Goal: Task Accomplishment & Management: Manage account settings

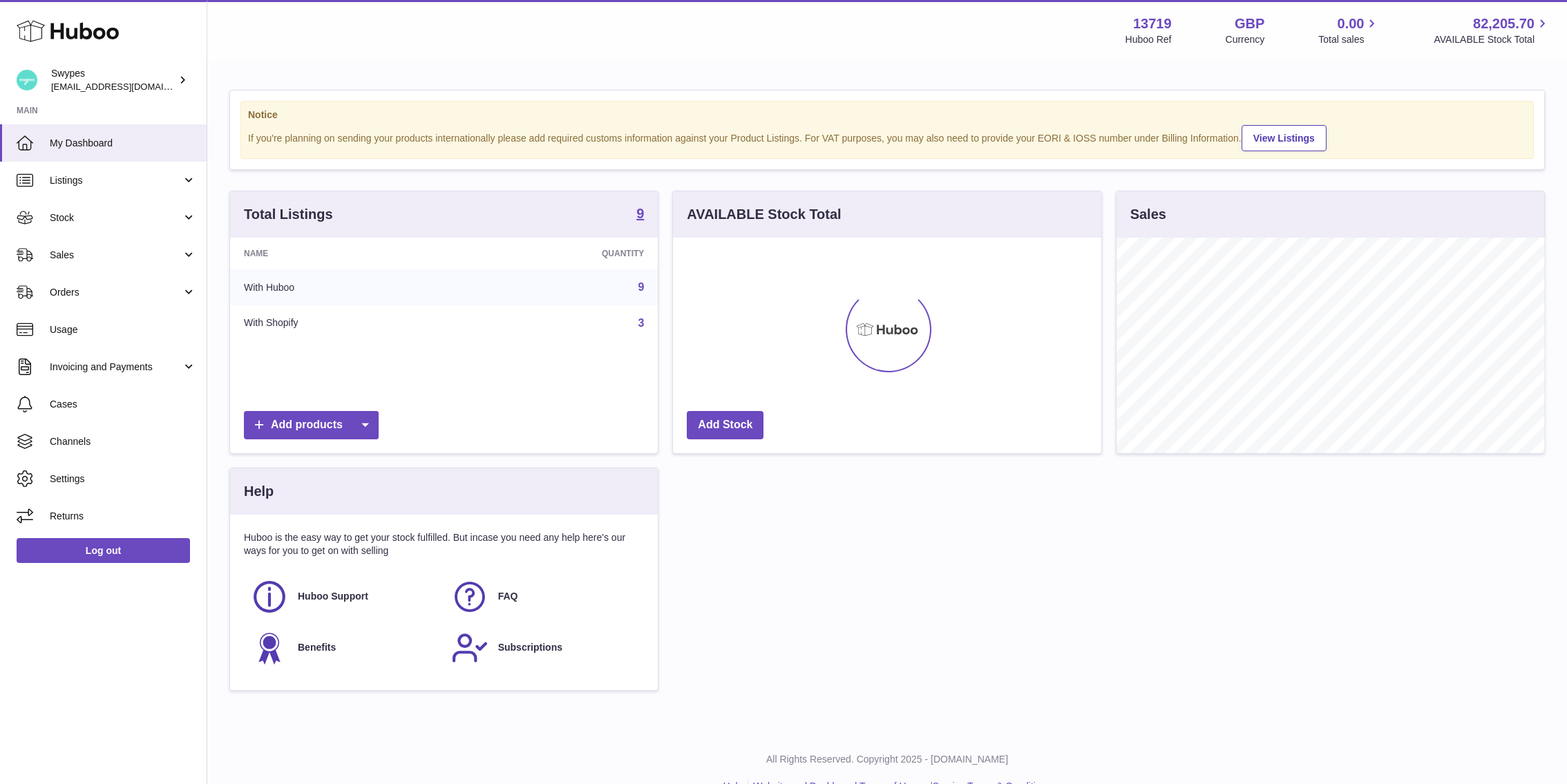
scroll to position [216, 428]
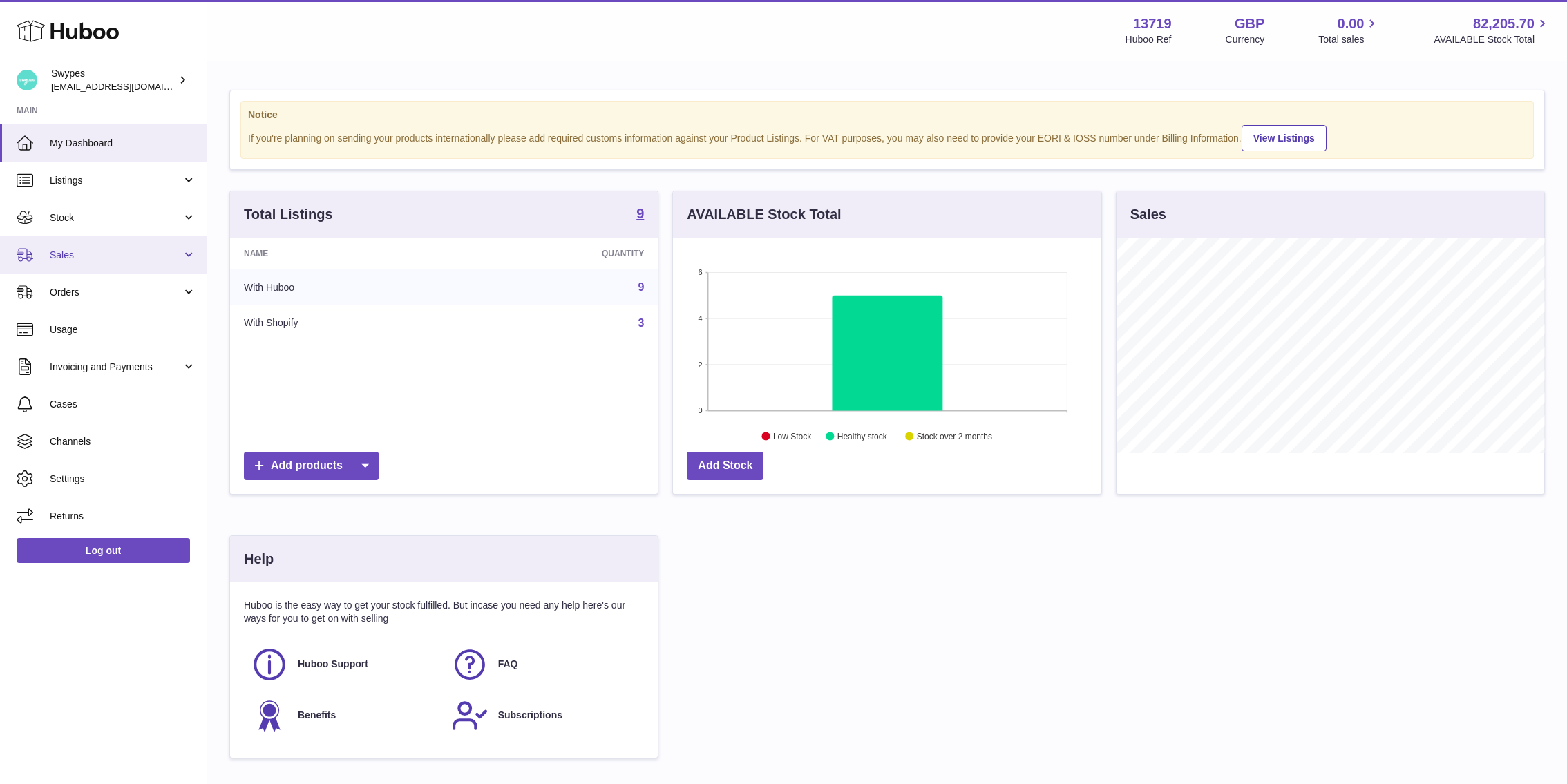
click at [104, 258] on span "Sales" at bounding box center [116, 255] width 132 height 13
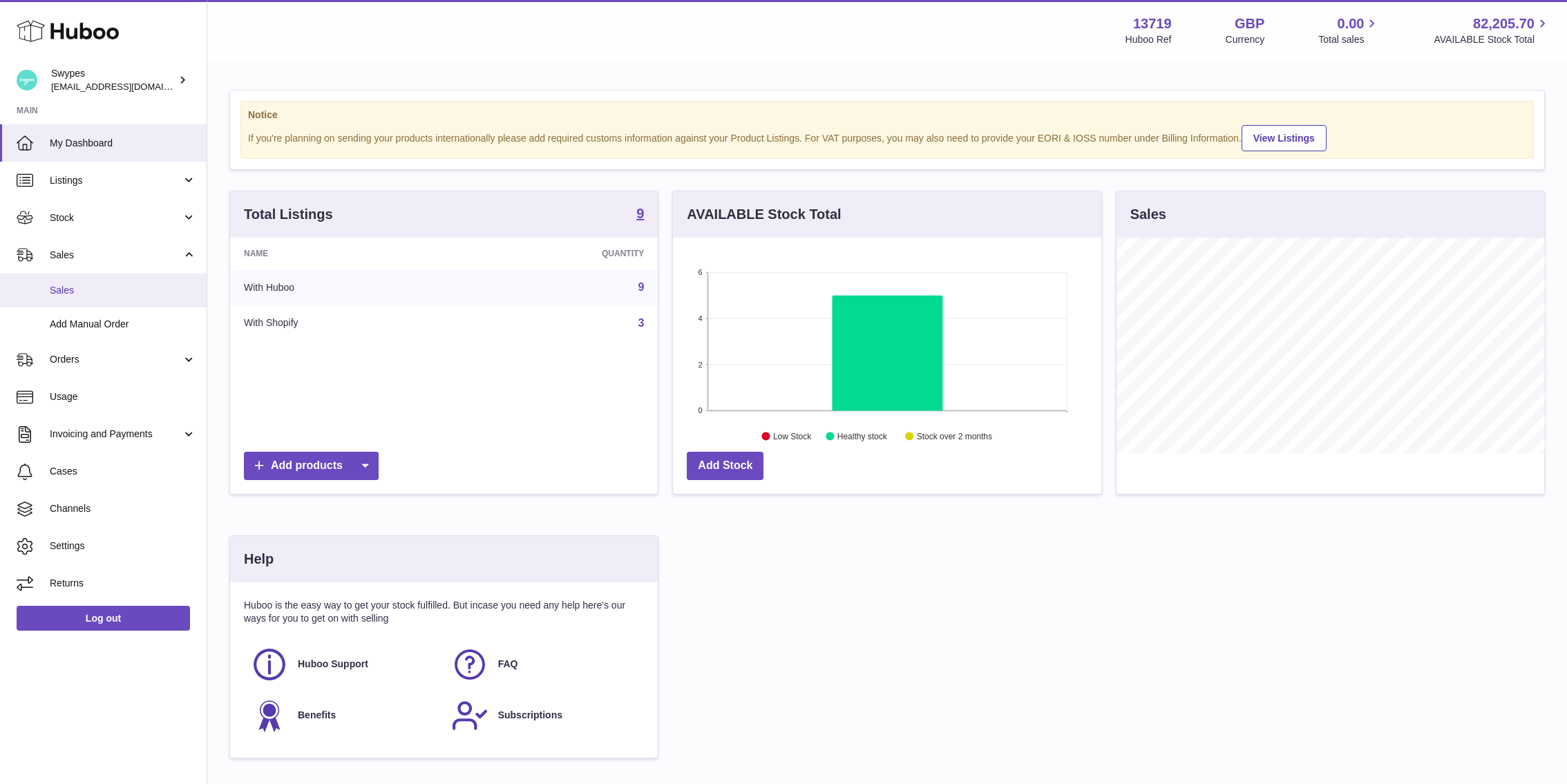
click at [104, 294] on span "Sales" at bounding box center [122, 290] width 146 height 13
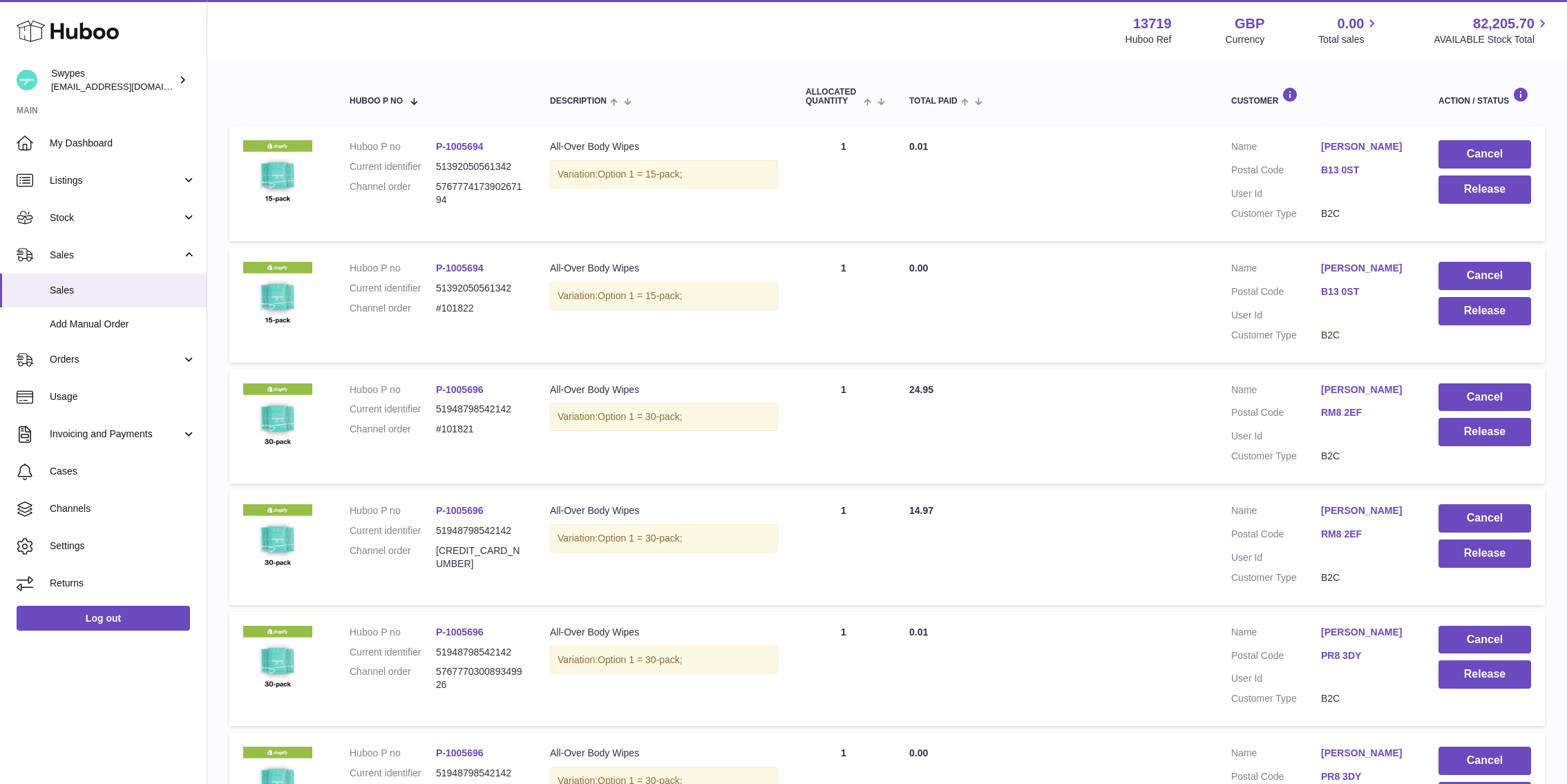
scroll to position [247, 0]
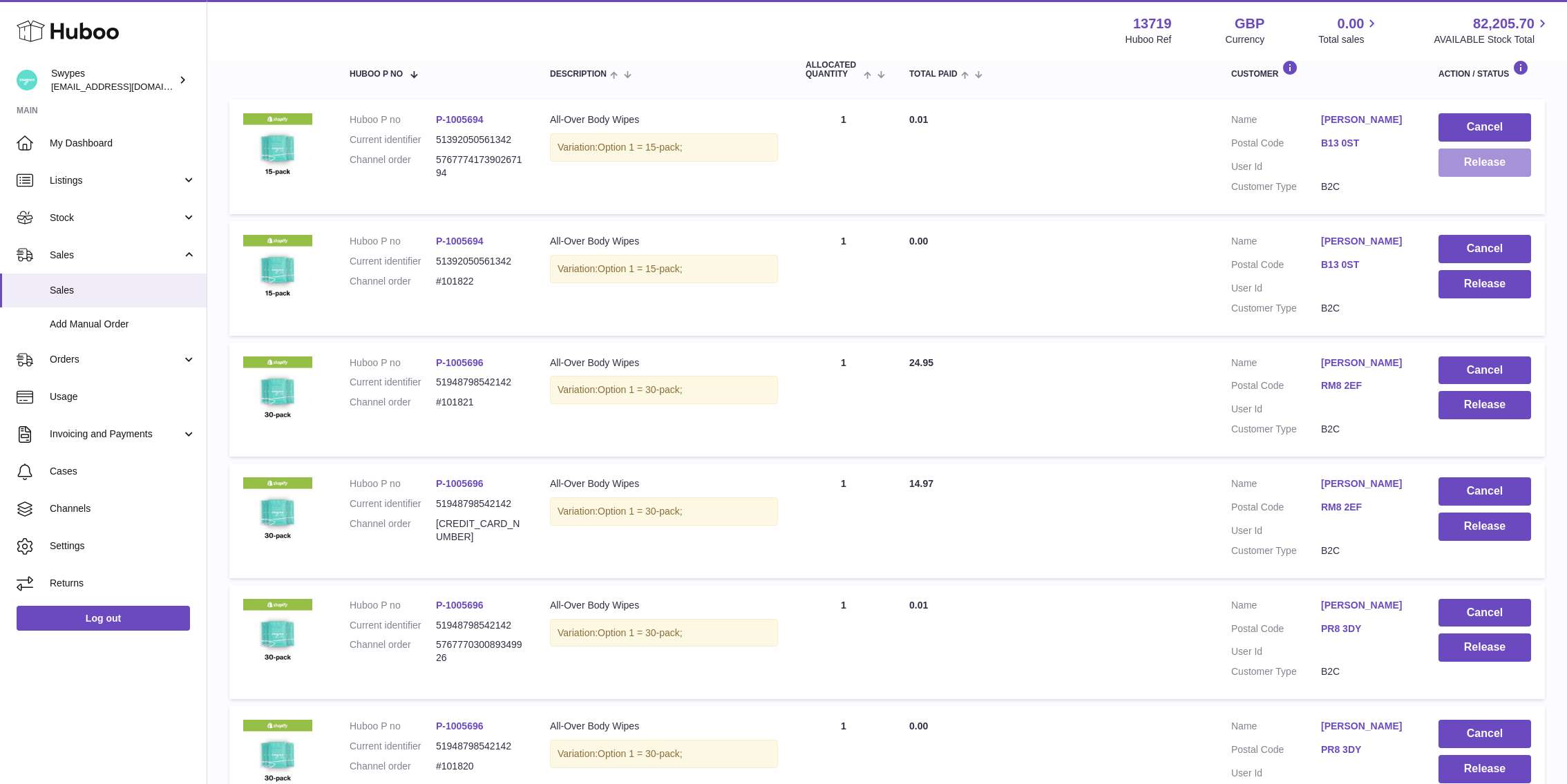
click at [1474, 160] on button "Release" at bounding box center [1484, 162] width 93 height 28
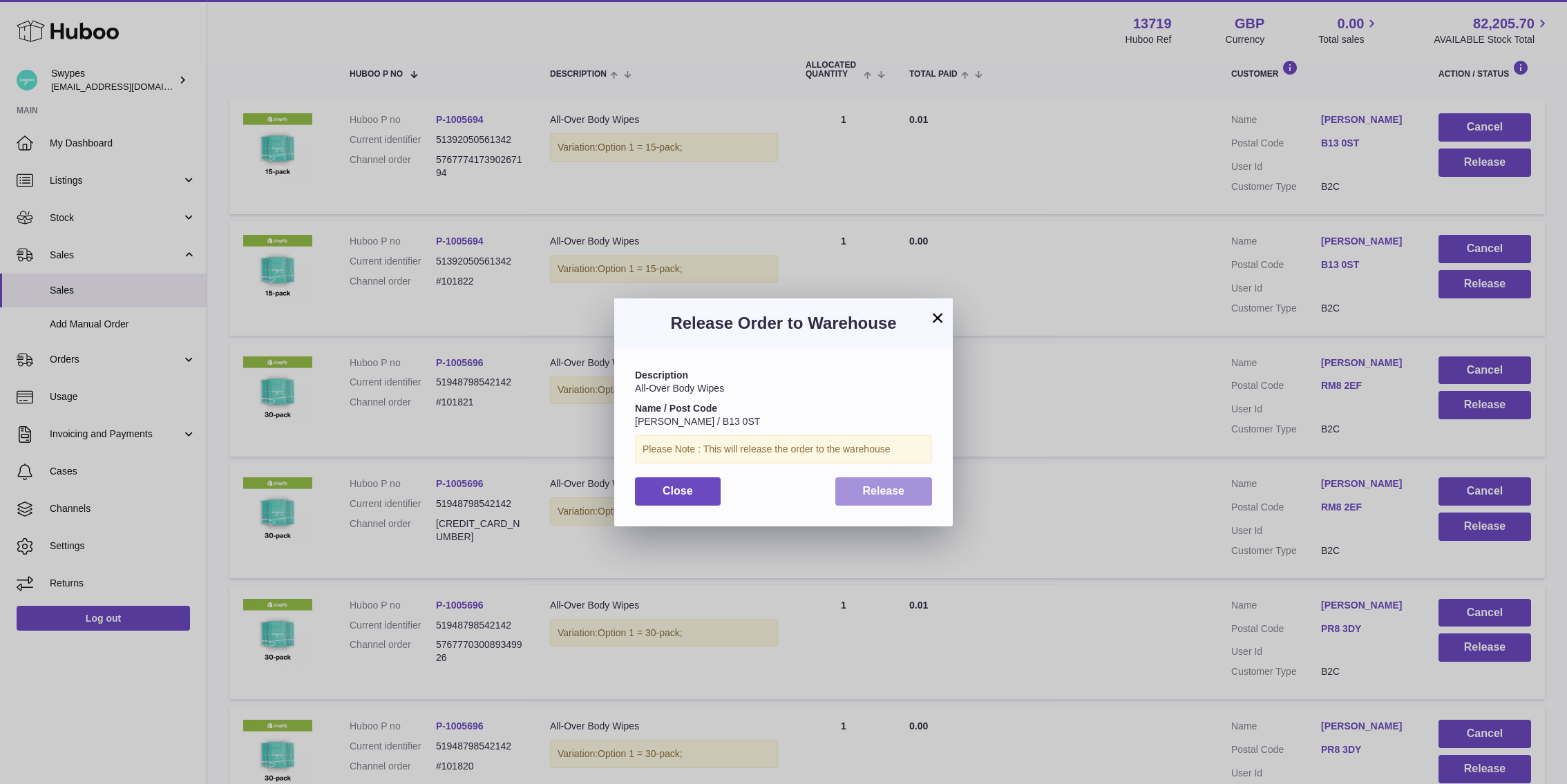
click at [919, 489] on button "Release" at bounding box center [885, 491] width 97 height 28
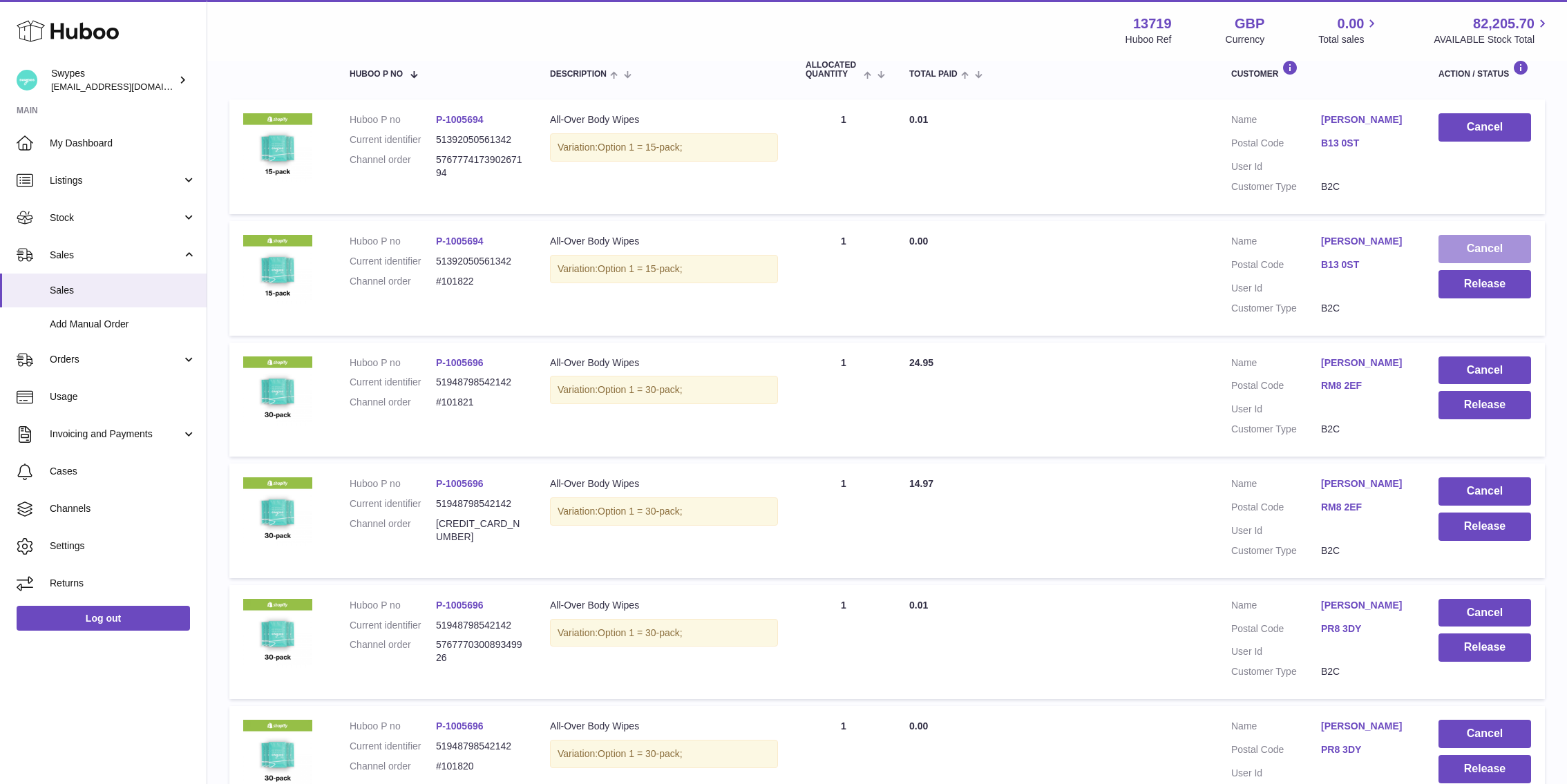
click at [1465, 244] on button "Cancel" at bounding box center [1484, 249] width 93 height 28
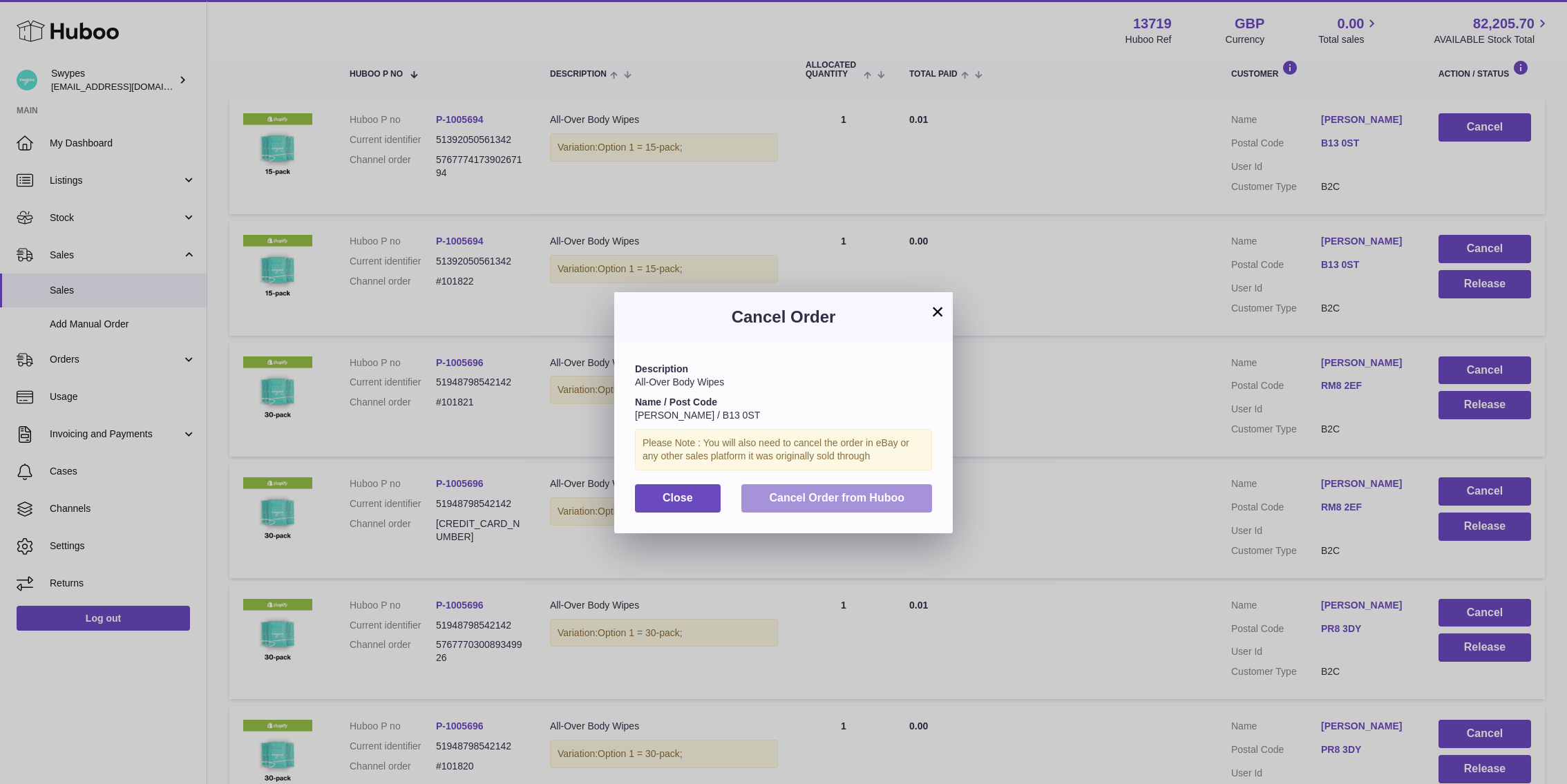
click at [809, 507] on button "Cancel Order from Huboo" at bounding box center [837, 498] width 191 height 28
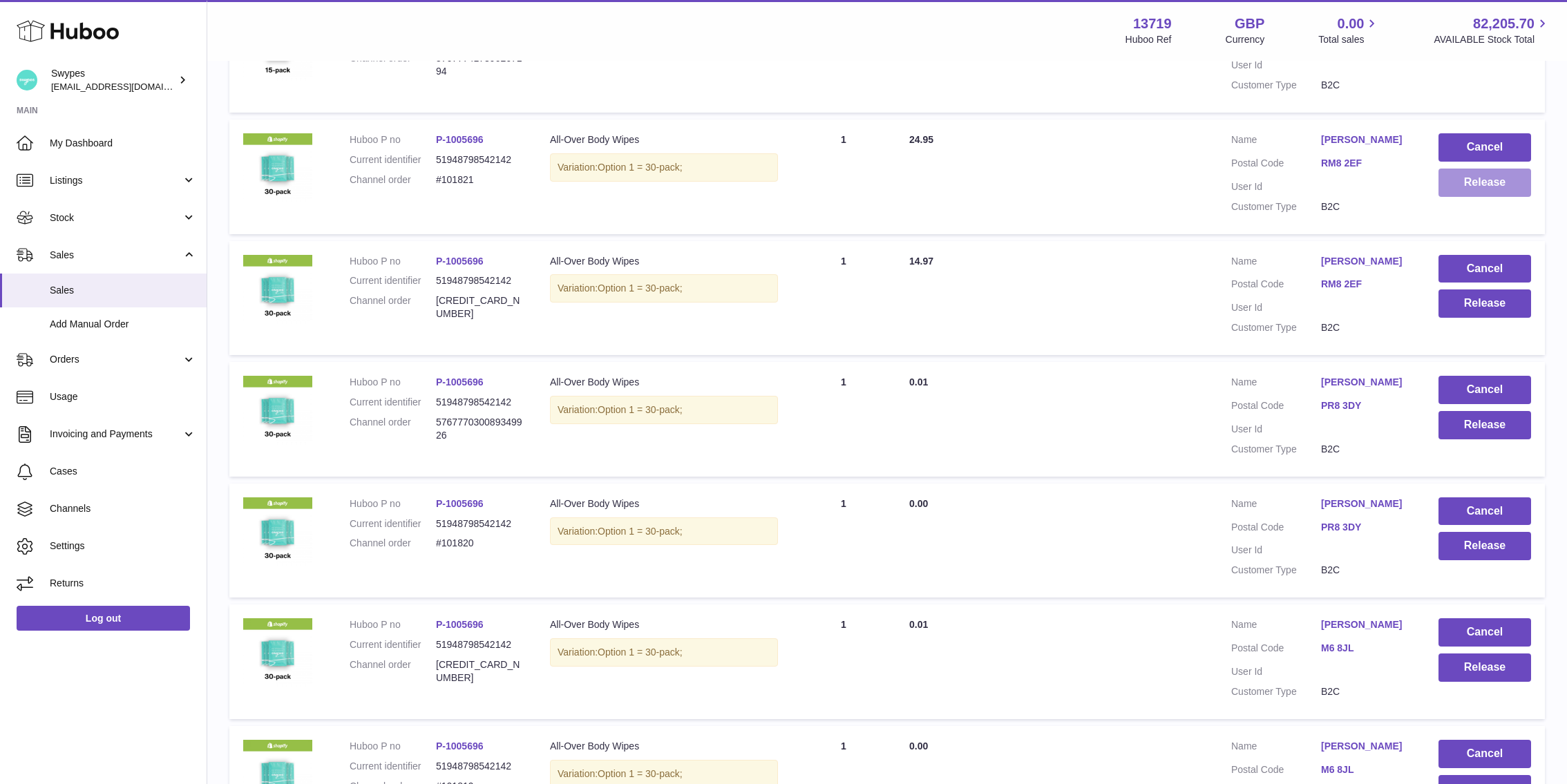
scroll to position [353, 0]
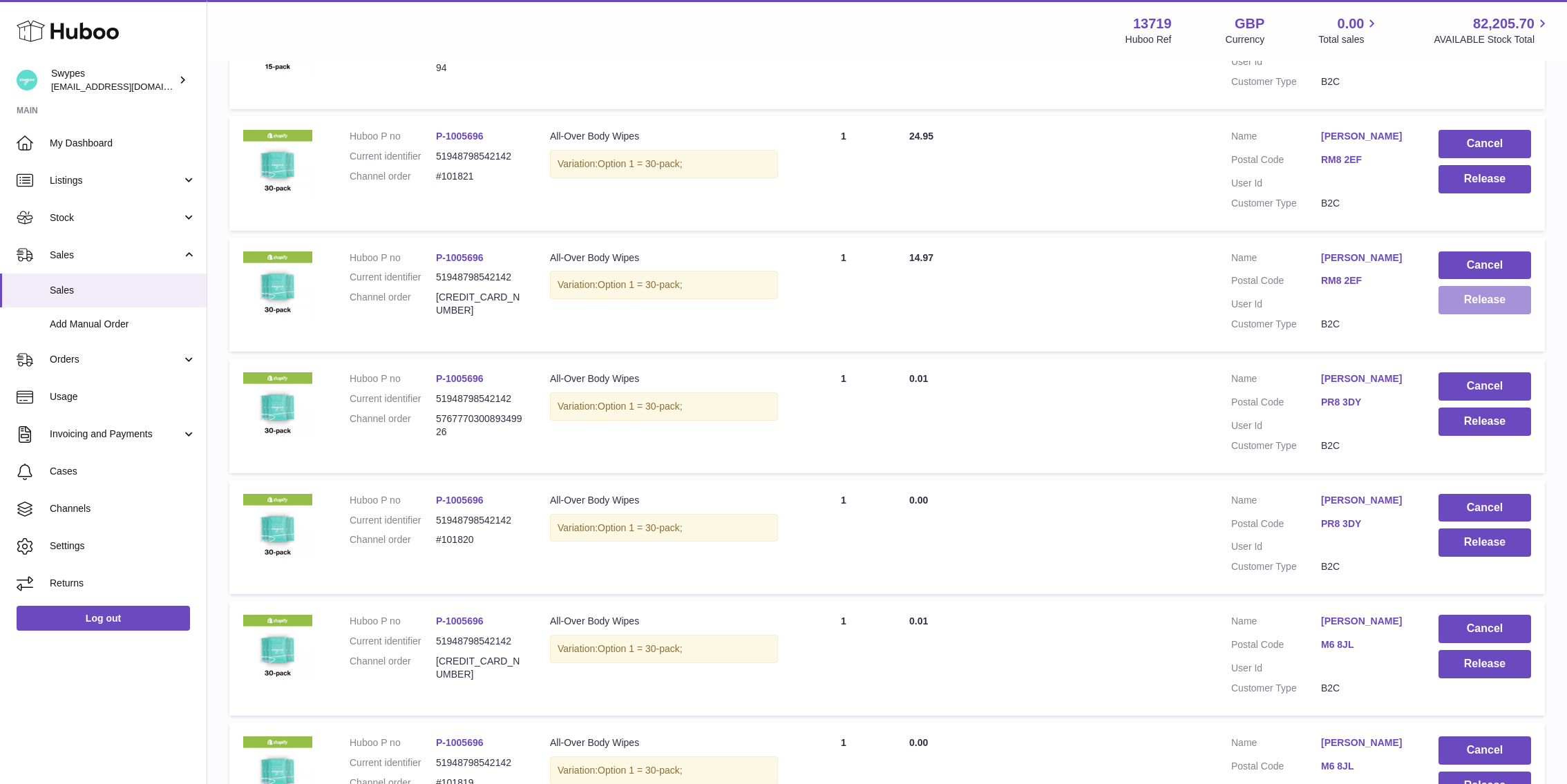
click at [1480, 291] on button "Release" at bounding box center [1484, 299] width 93 height 28
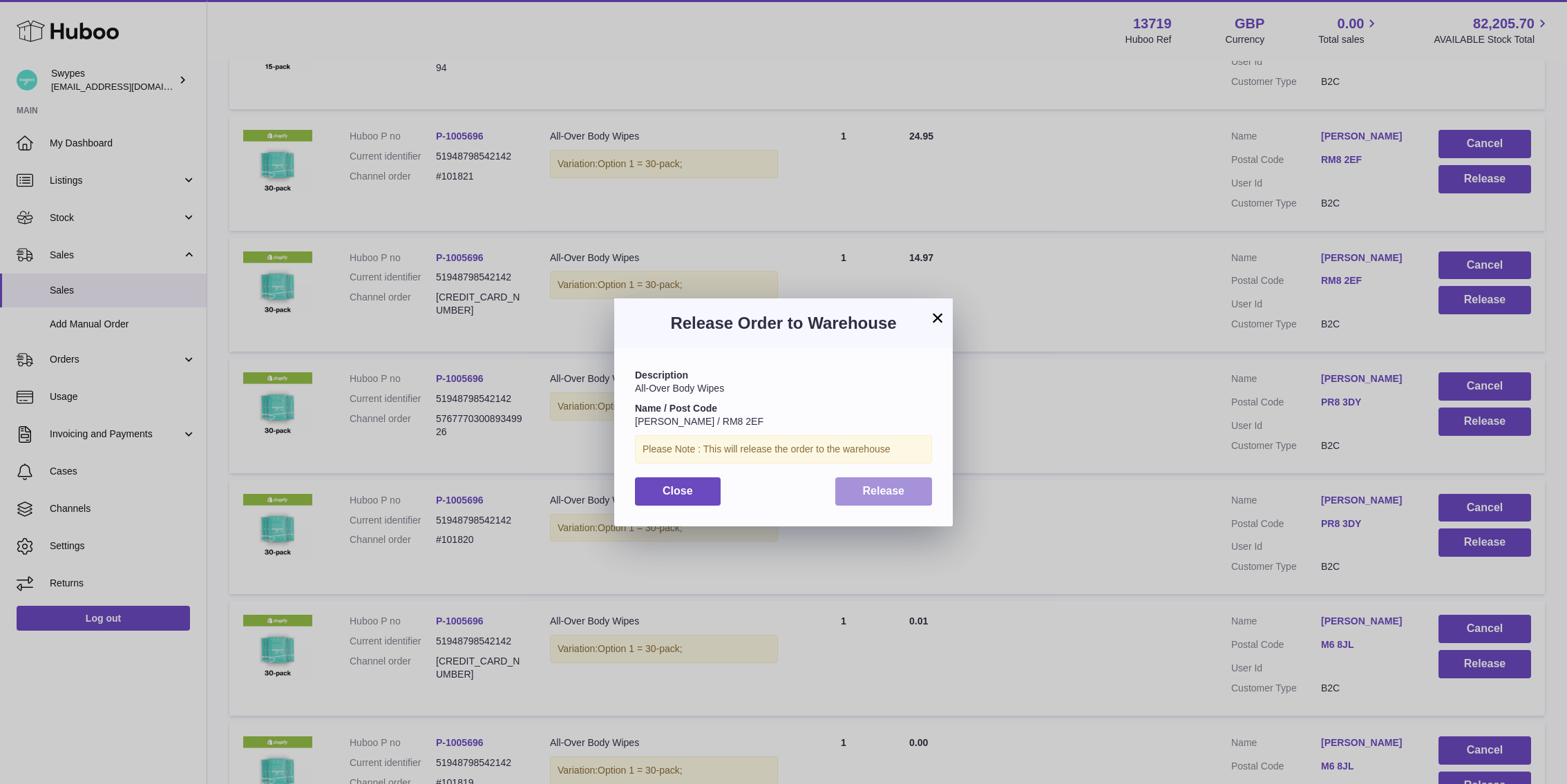
click at [883, 495] on span "Release" at bounding box center [885, 490] width 42 height 12
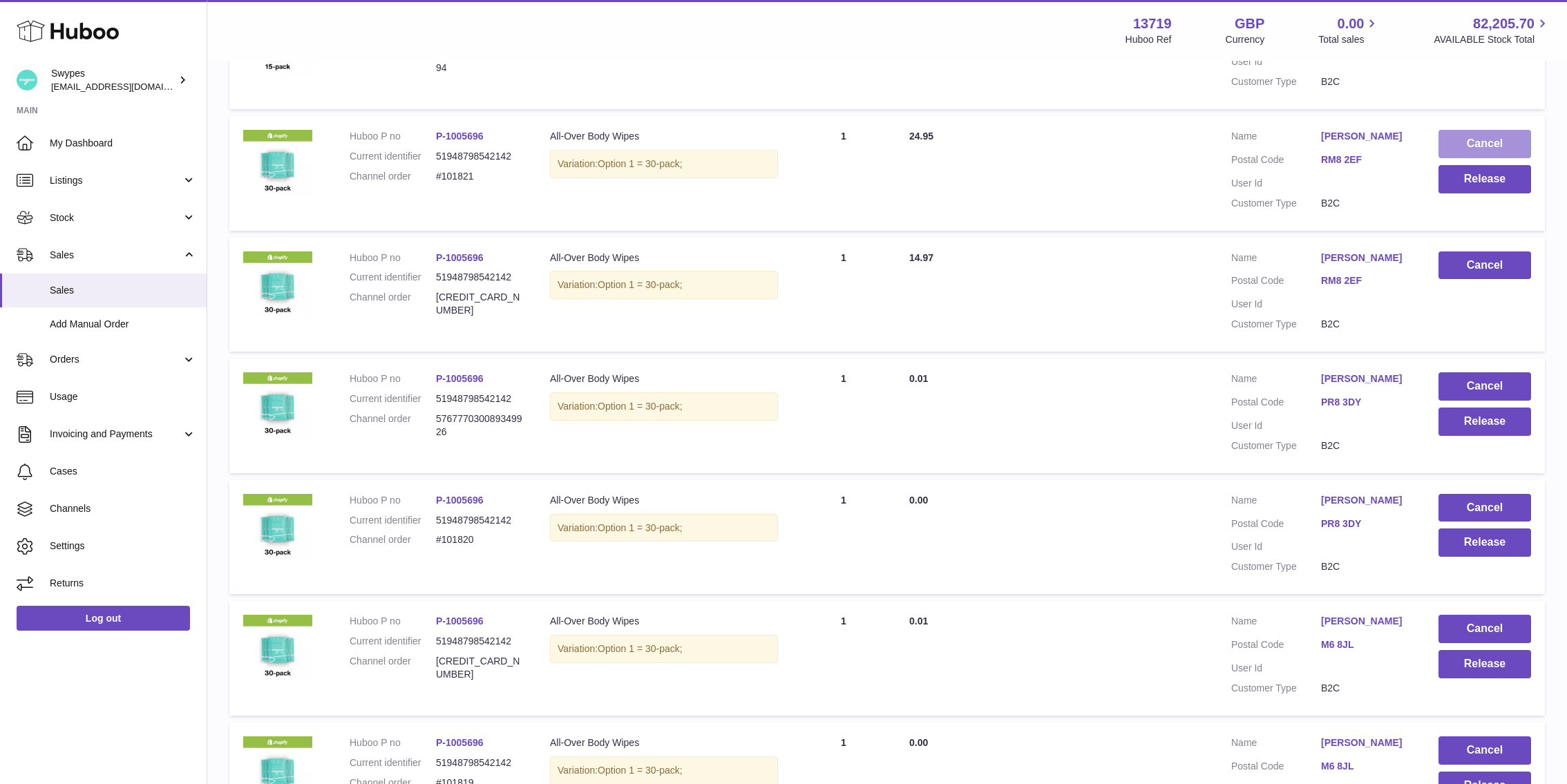
click at [1477, 140] on button "Cancel" at bounding box center [1484, 143] width 93 height 28
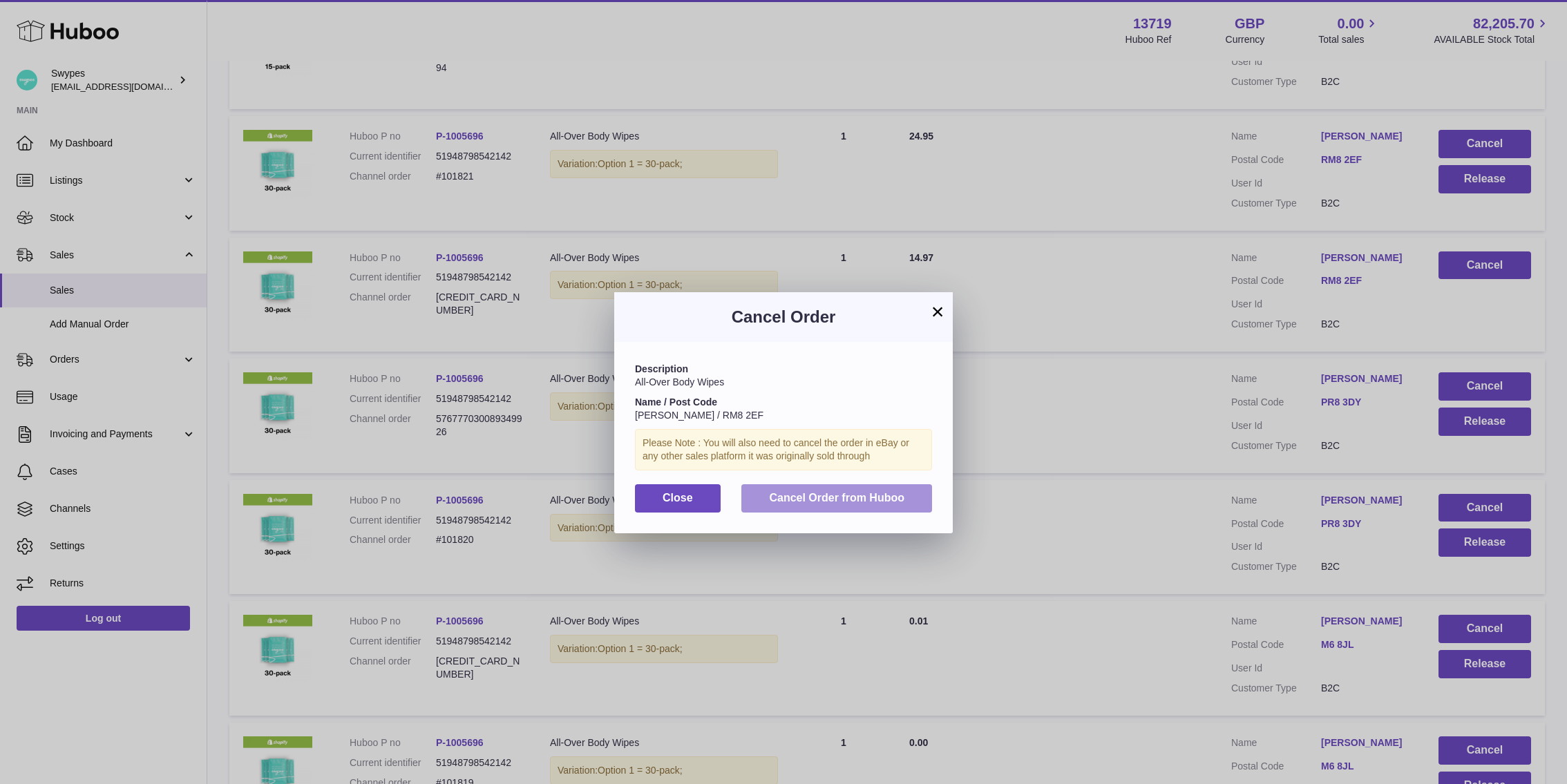
click at [815, 498] on span "Cancel Order from Huboo" at bounding box center [836, 498] width 135 height 12
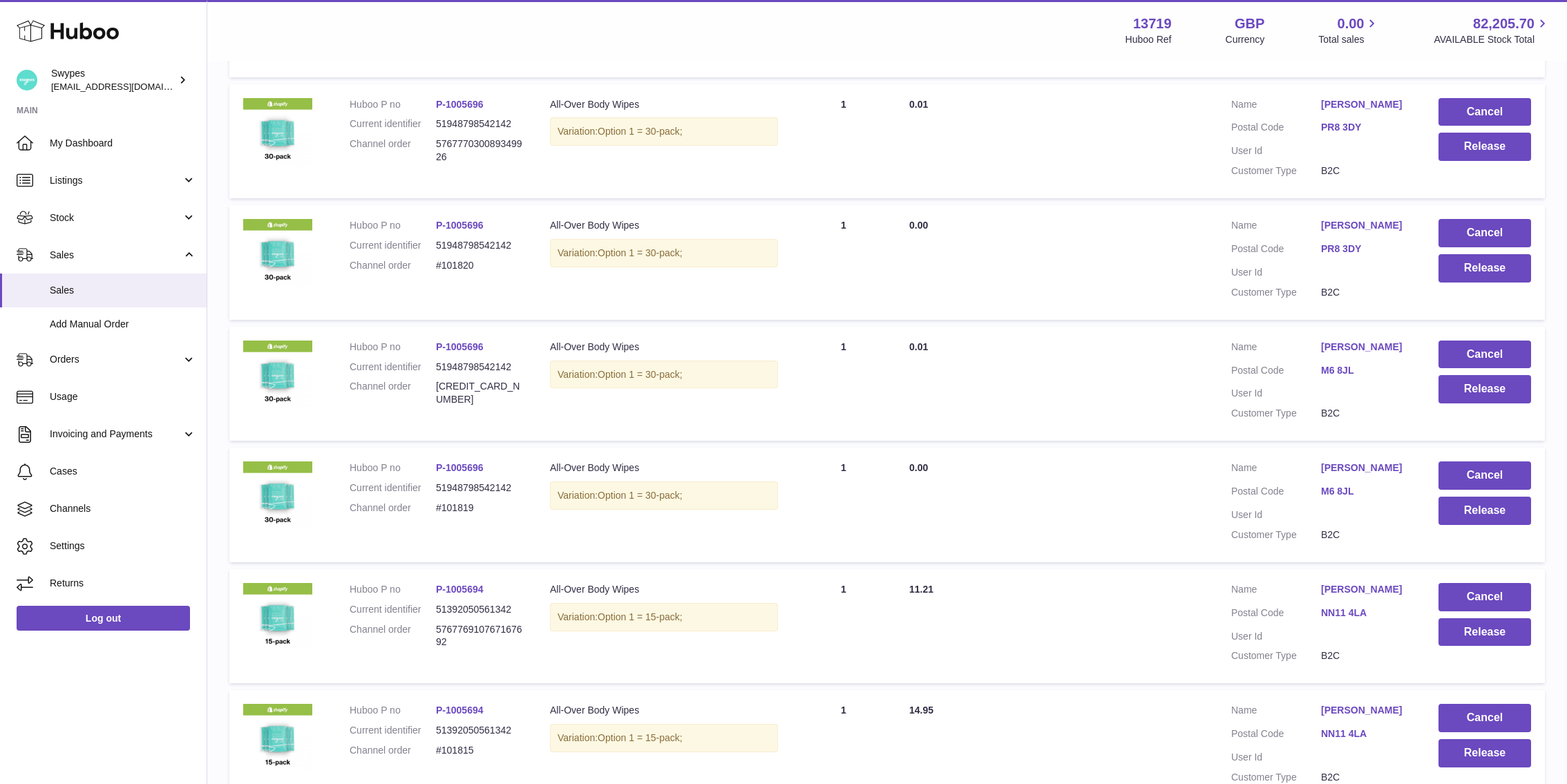
scroll to position [506, 0]
click at [1451, 152] on button "Release" at bounding box center [1484, 146] width 93 height 28
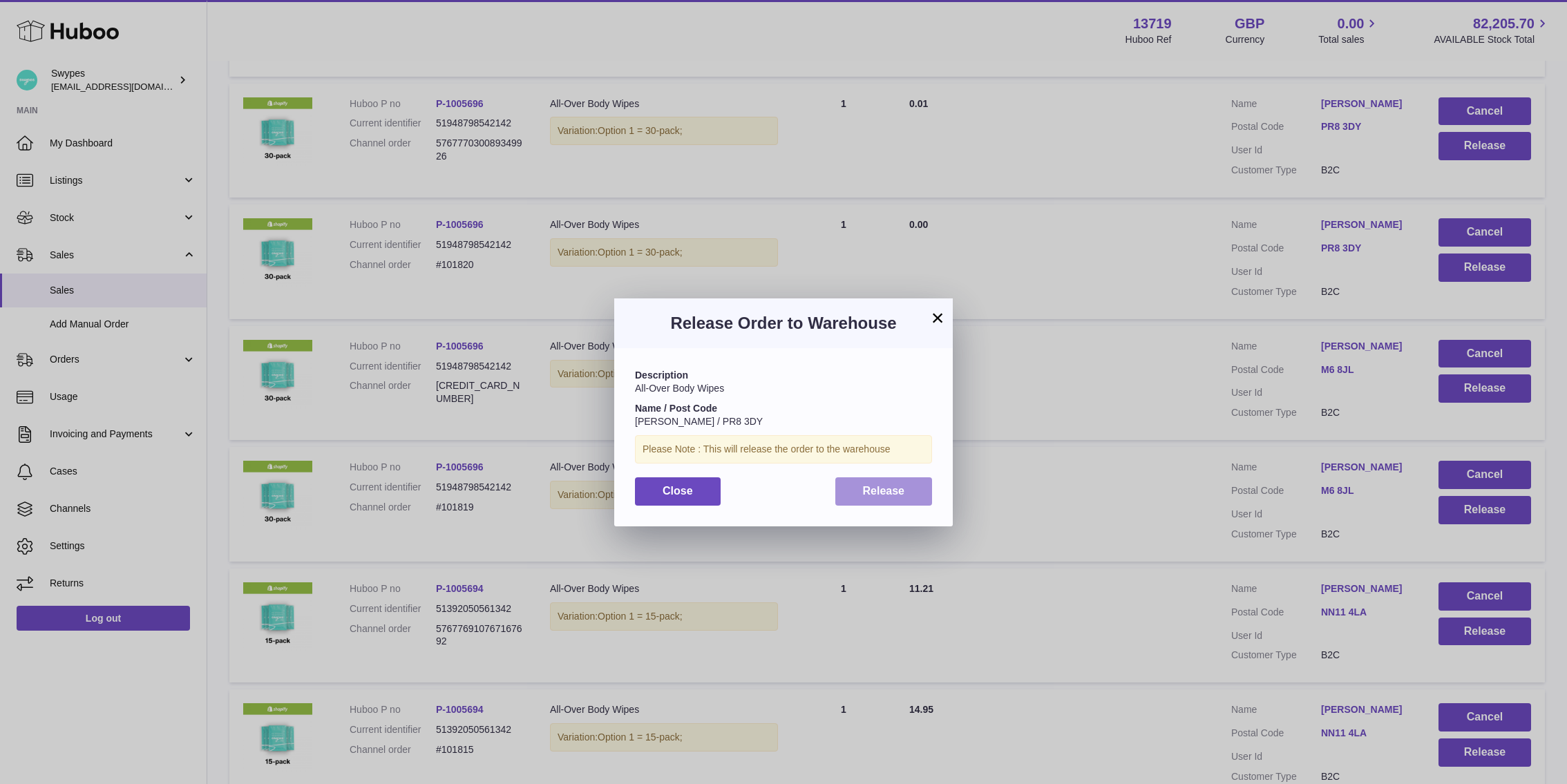
click at [842, 496] on button "Release" at bounding box center [885, 491] width 97 height 28
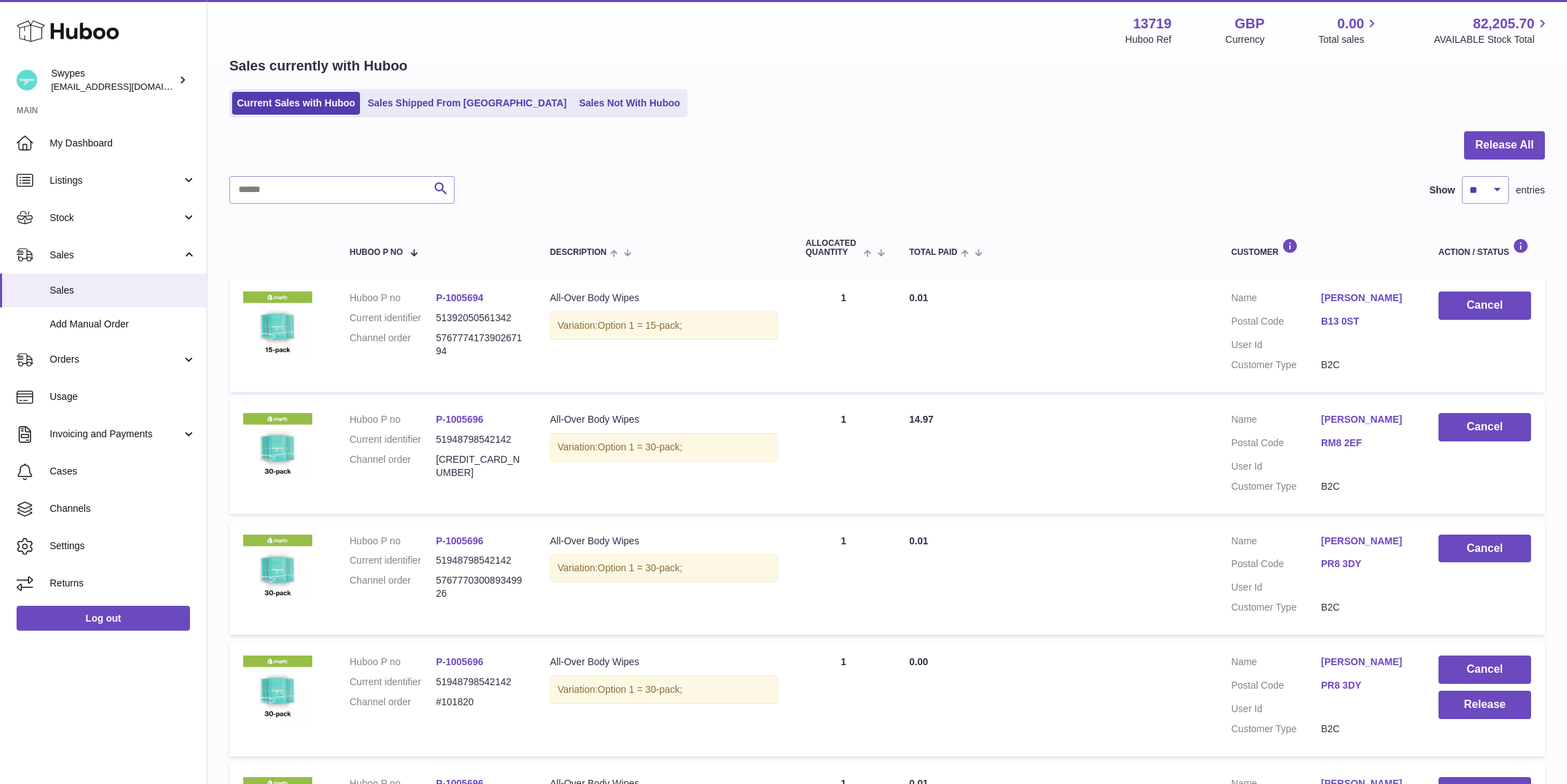
scroll to position [60, 0]
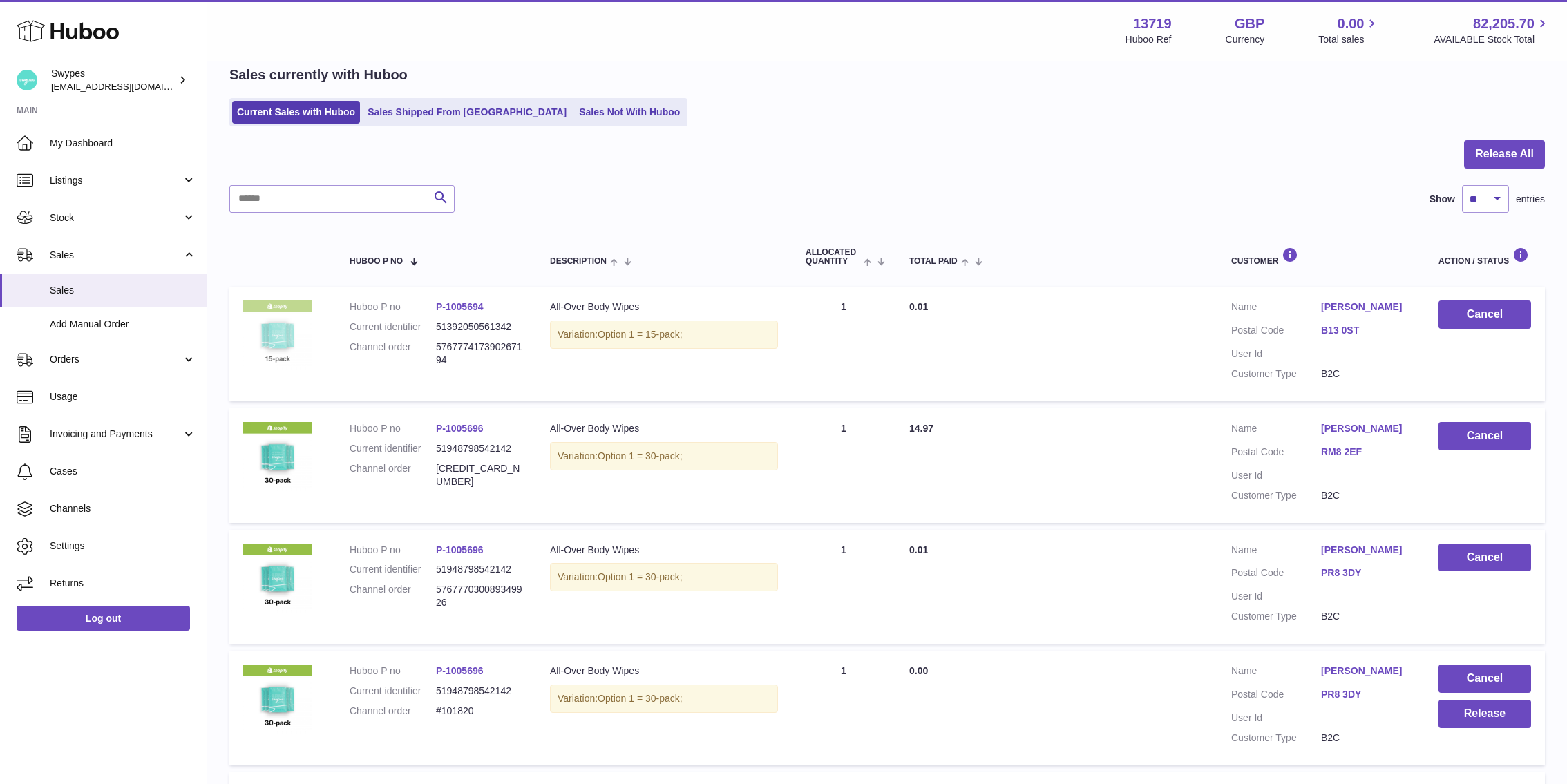
click at [269, 325] on img at bounding box center [277, 334] width 69 height 69
click at [472, 305] on link "P-1005694" at bounding box center [460, 307] width 48 height 11
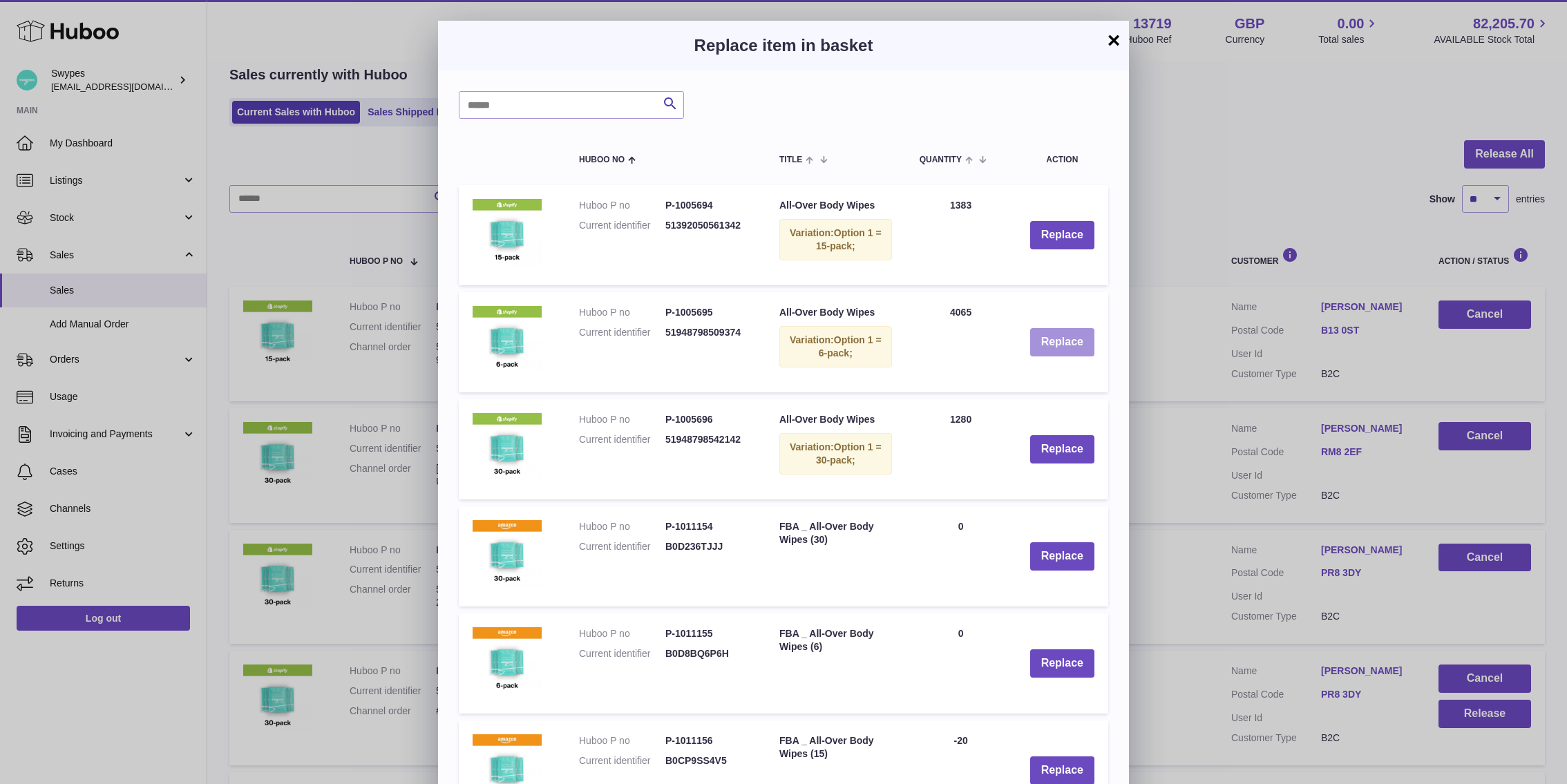
click at [1050, 339] on button "Replace" at bounding box center [1063, 342] width 64 height 28
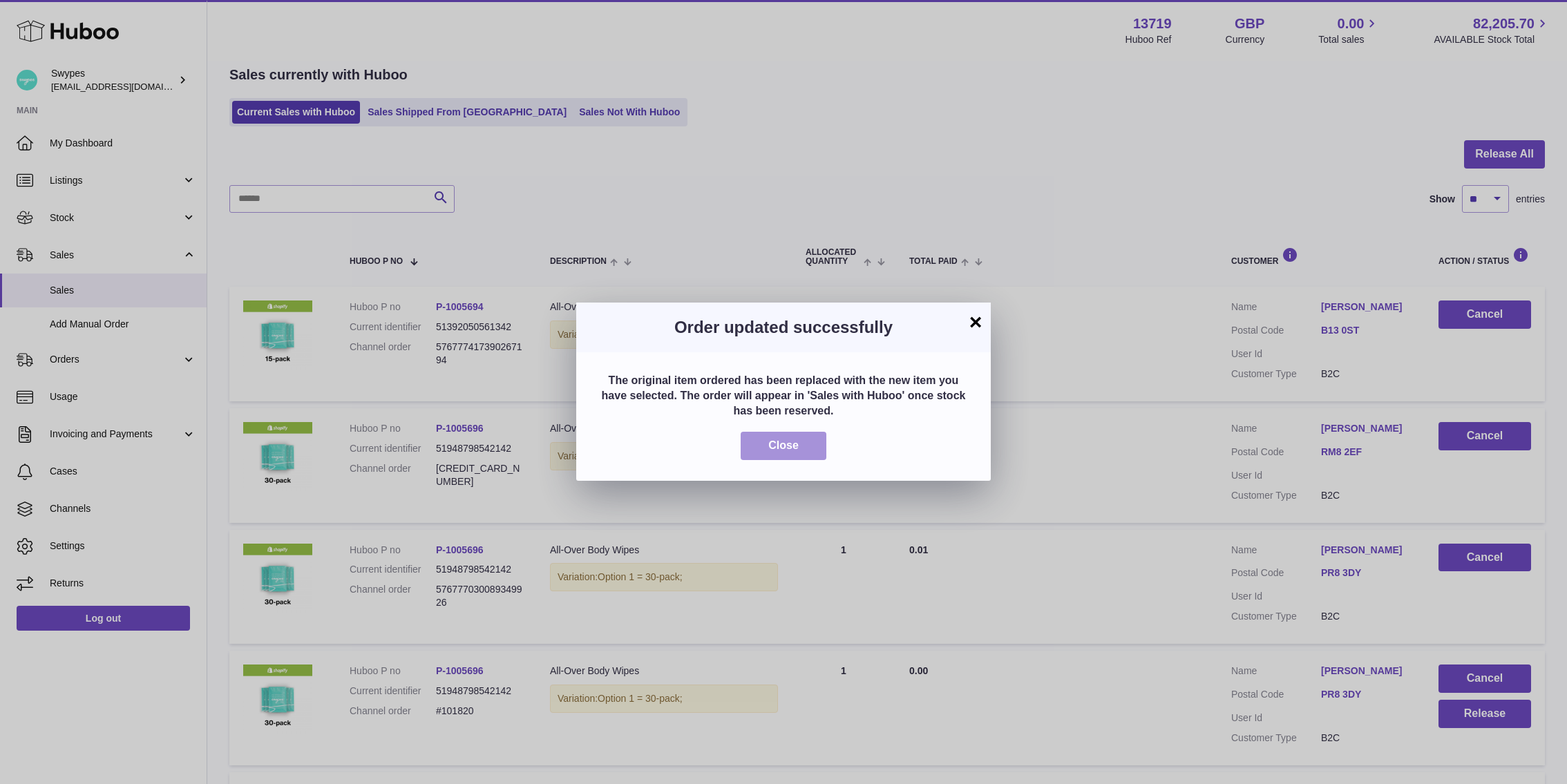
click at [757, 434] on button "Close" at bounding box center [783, 445] width 85 height 28
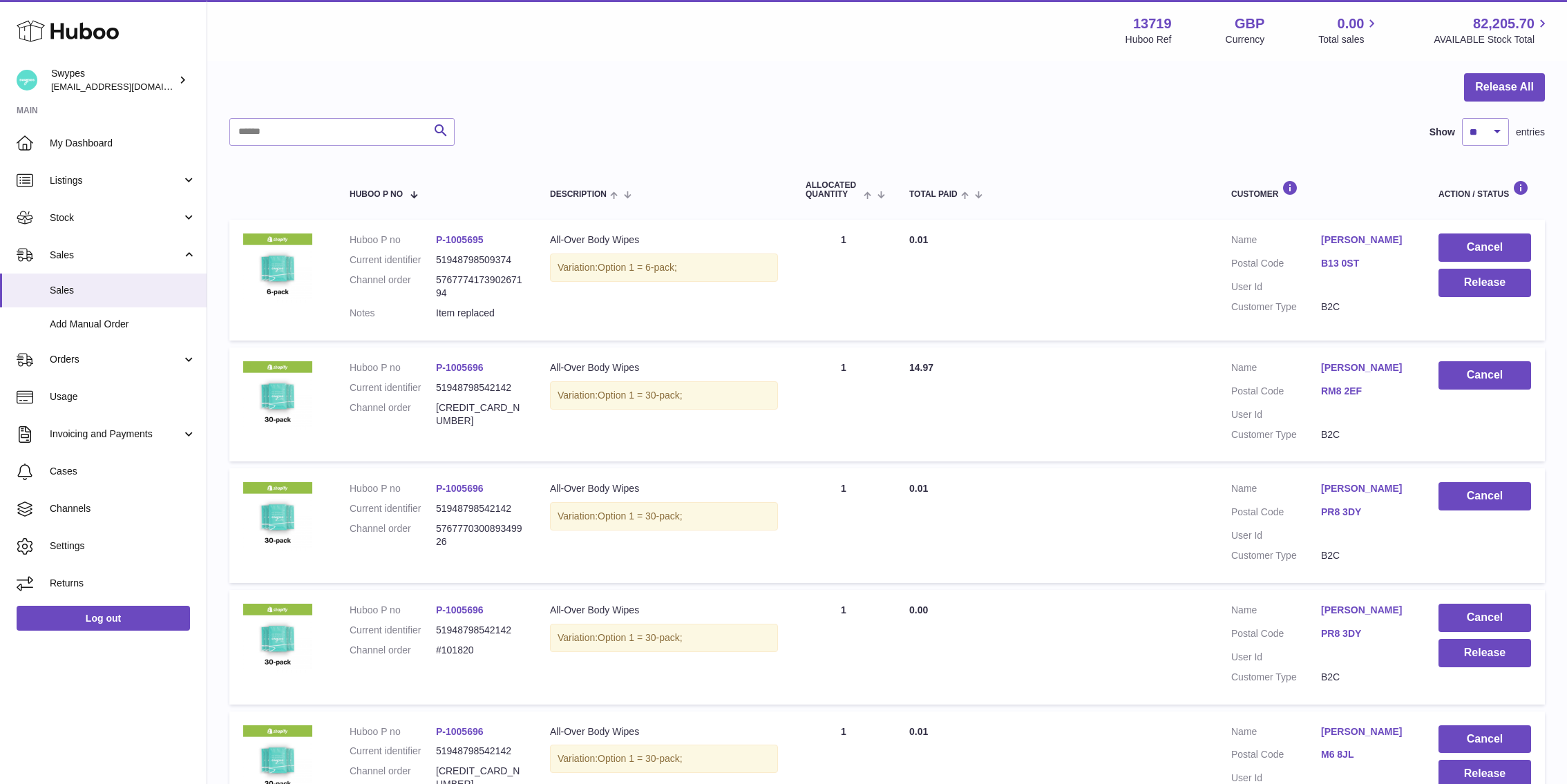
scroll to position [160, 0]
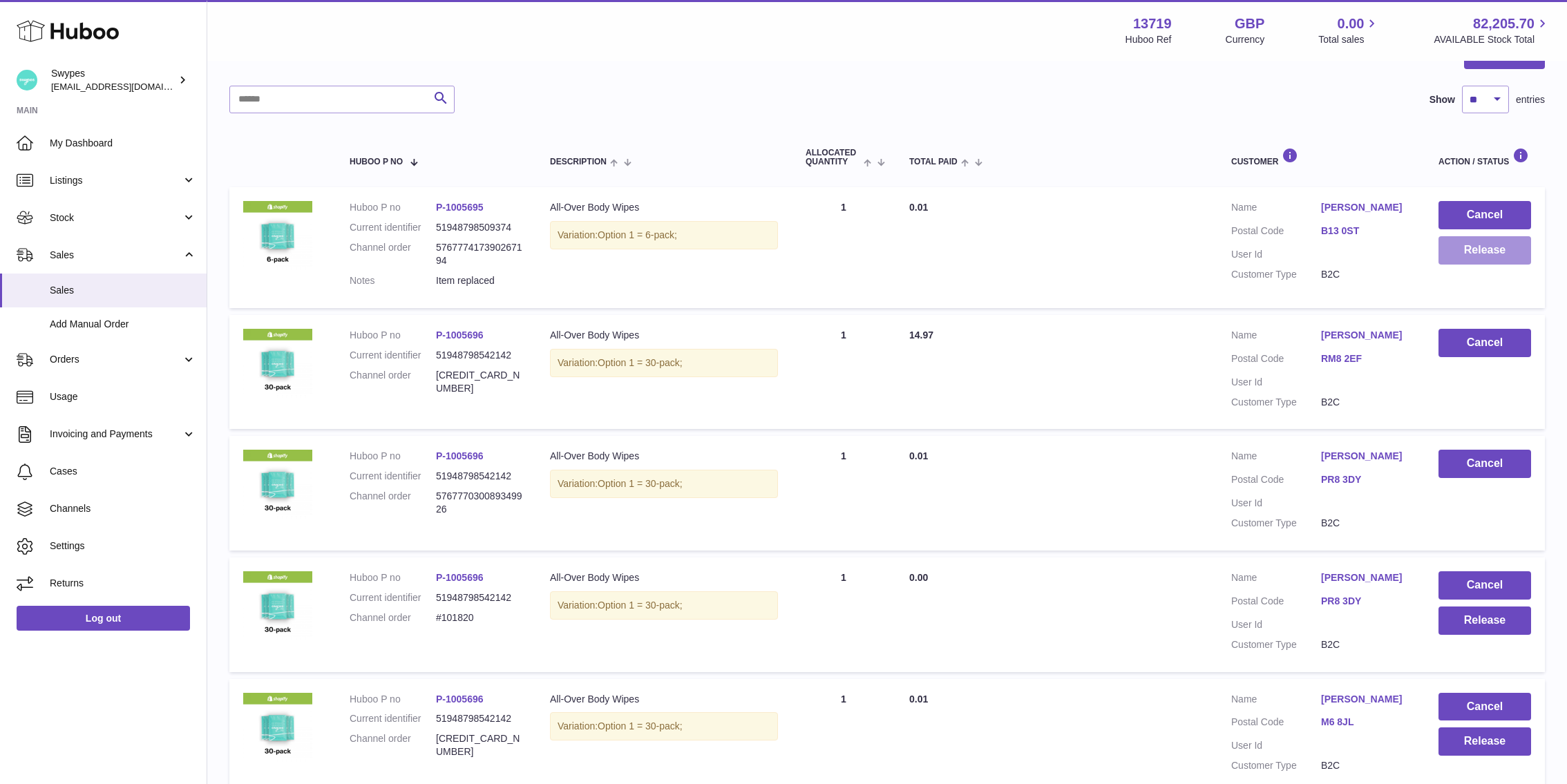
click at [1476, 247] on button "Release" at bounding box center [1484, 250] width 93 height 28
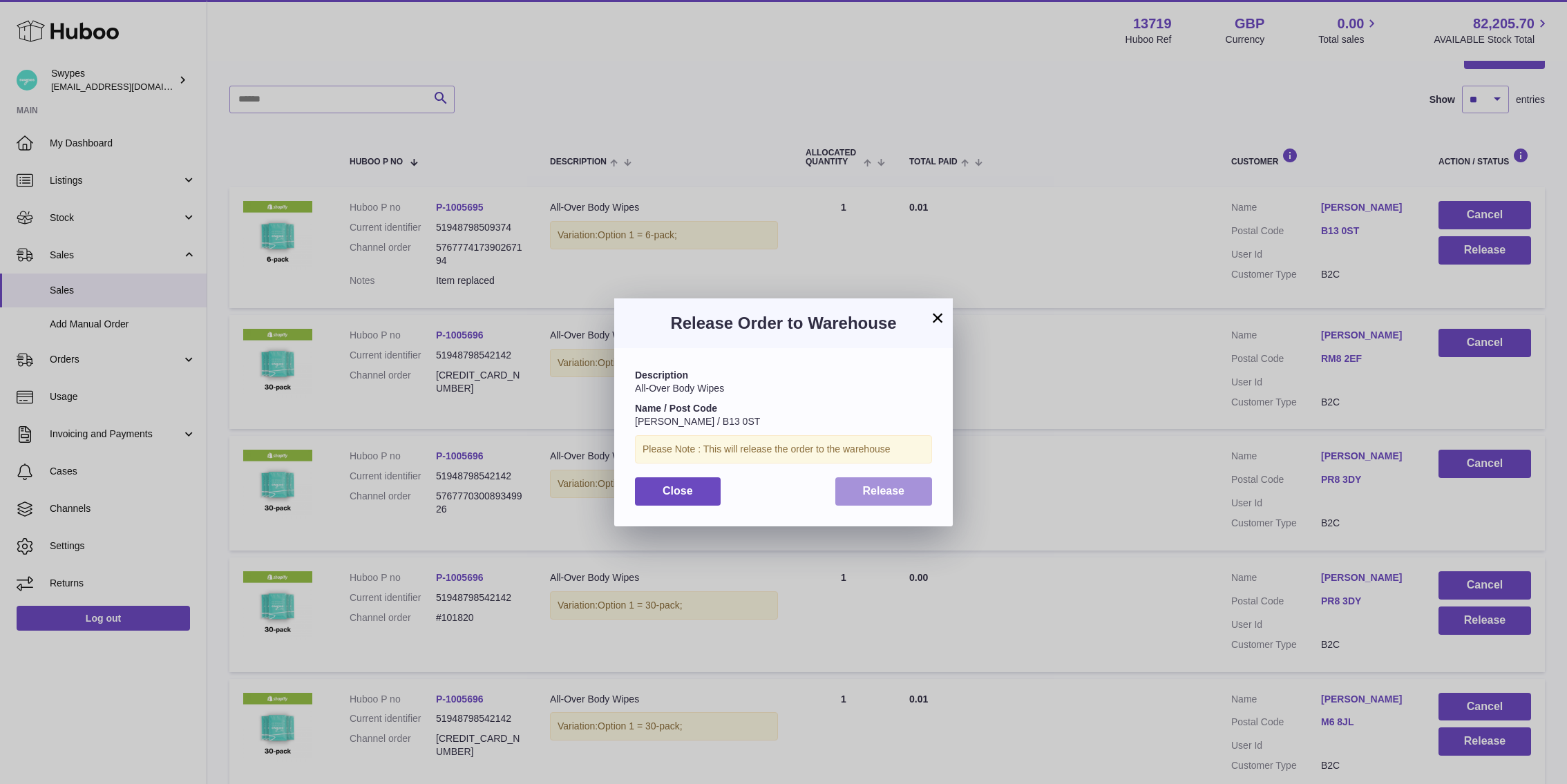
click at [899, 485] on span "Release" at bounding box center [885, 490] width 42 height 12
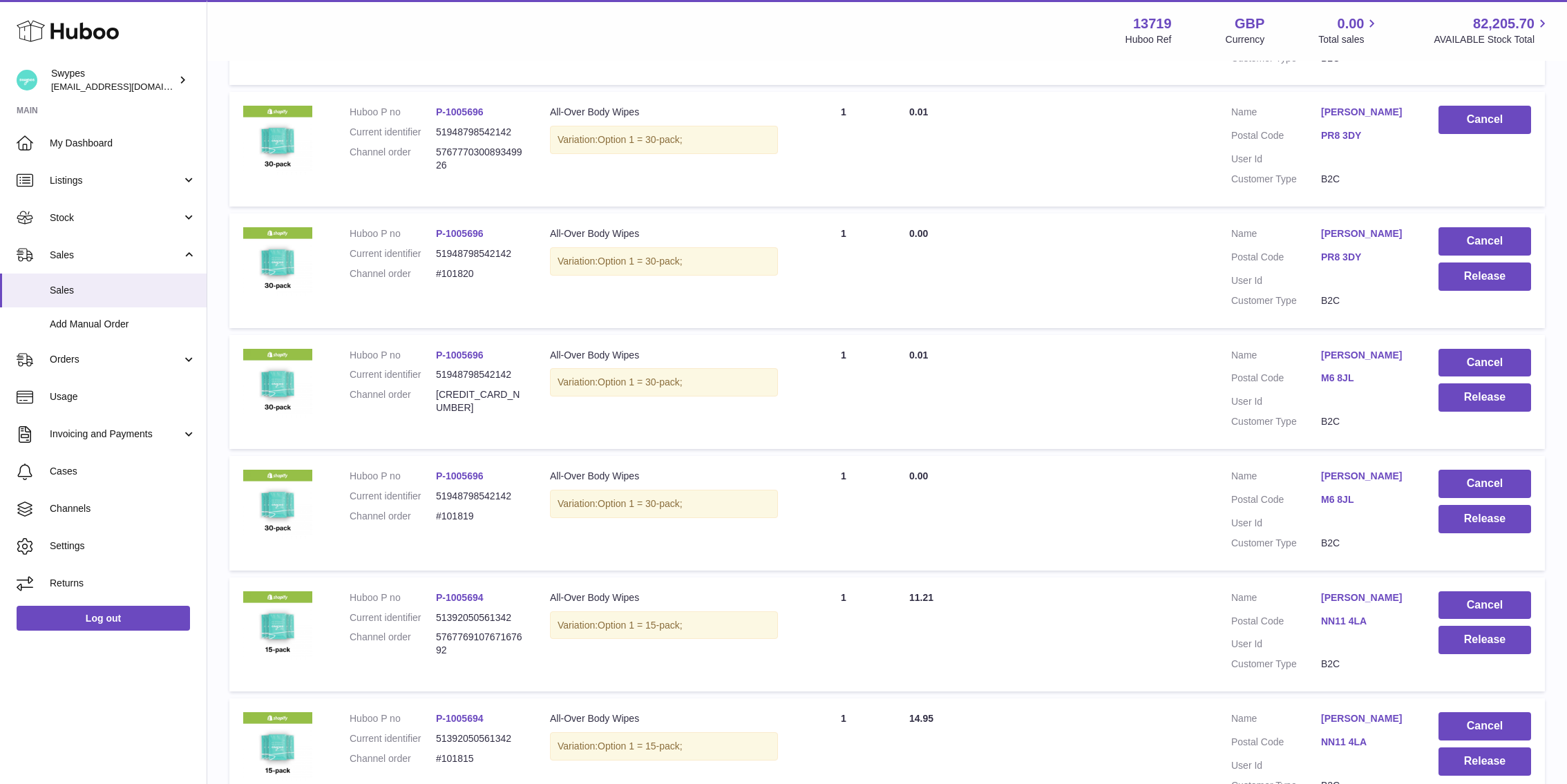
scroll to position [514, 0]
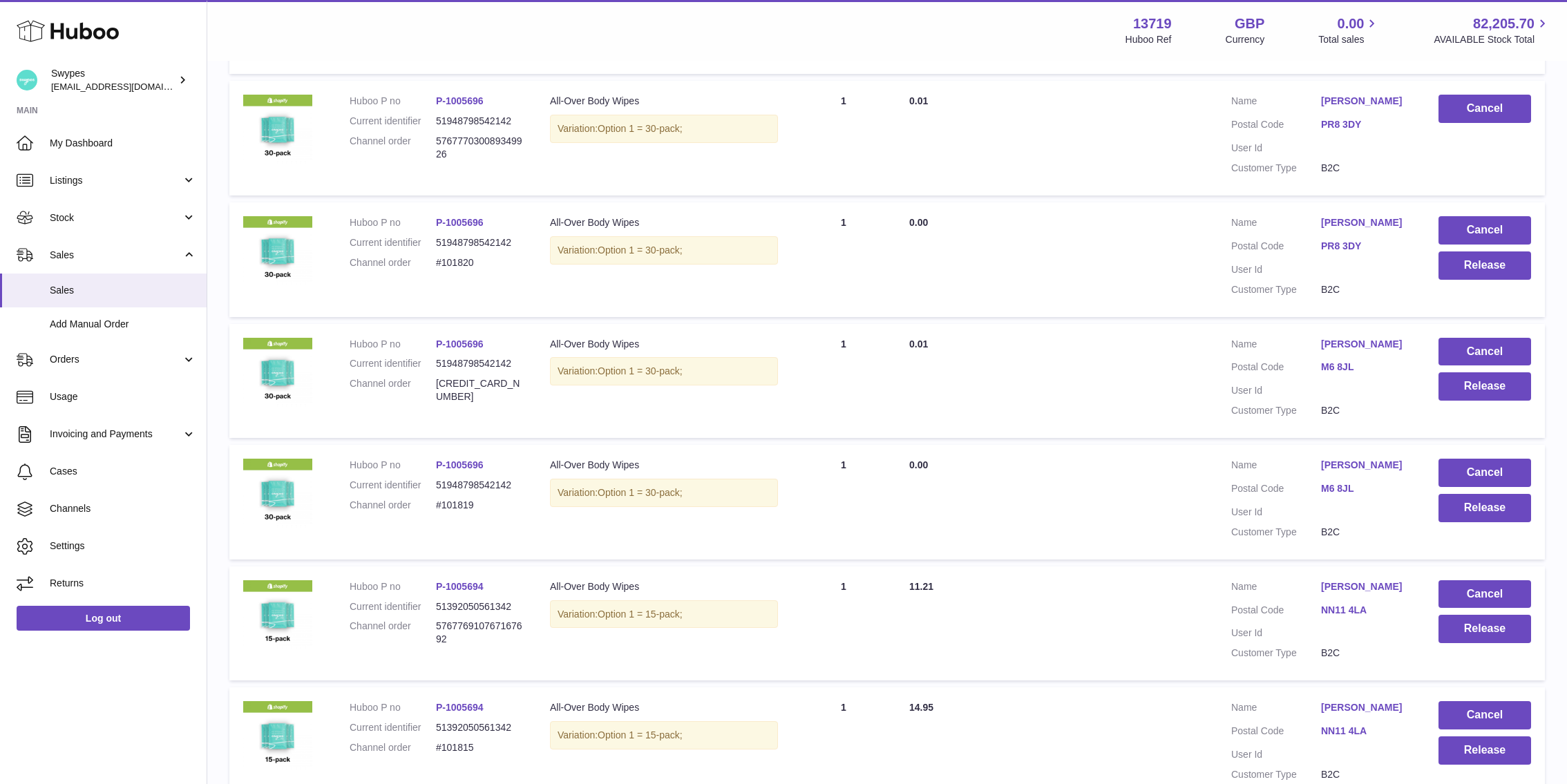
click at [468, 97] on link "P-1005696" at bounding box center [460, 101] width 48 height 11
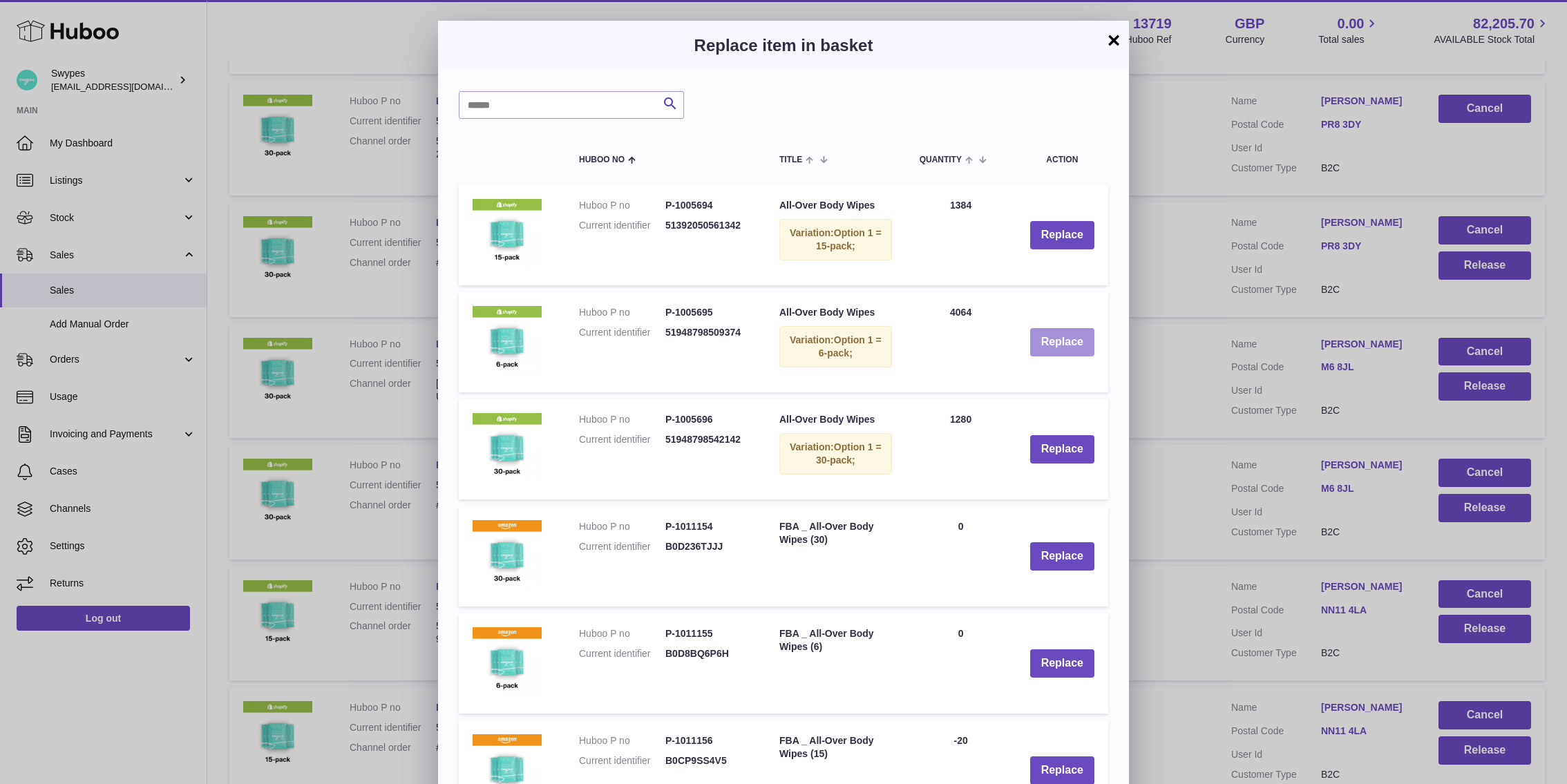
click at [1039, 336] on button "Replace" at bounding box center [1063, 342] width 64 height 28
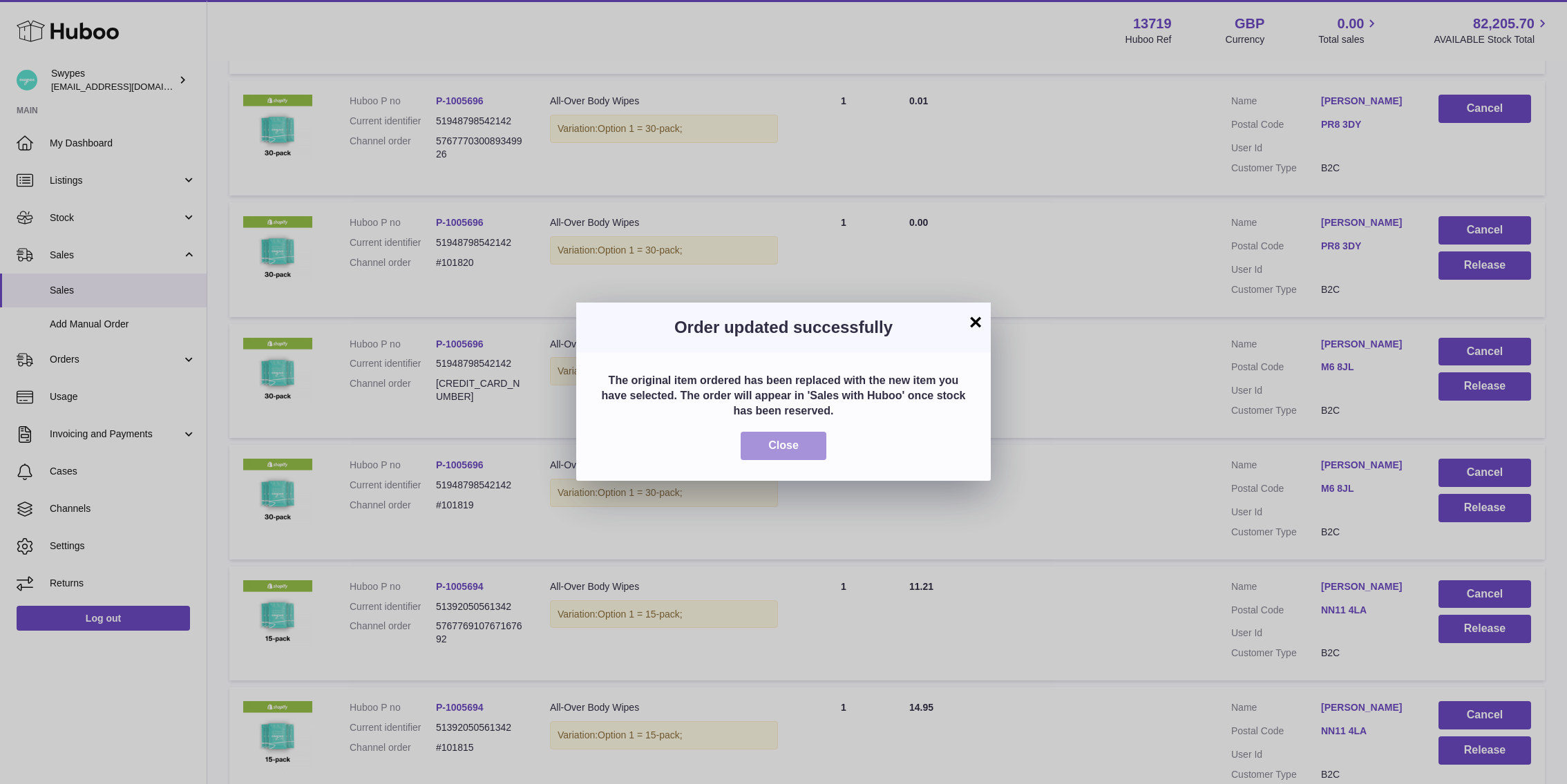
click at [820, 445] on button "Close" at bounding box center [783, 445] width 85 height 28
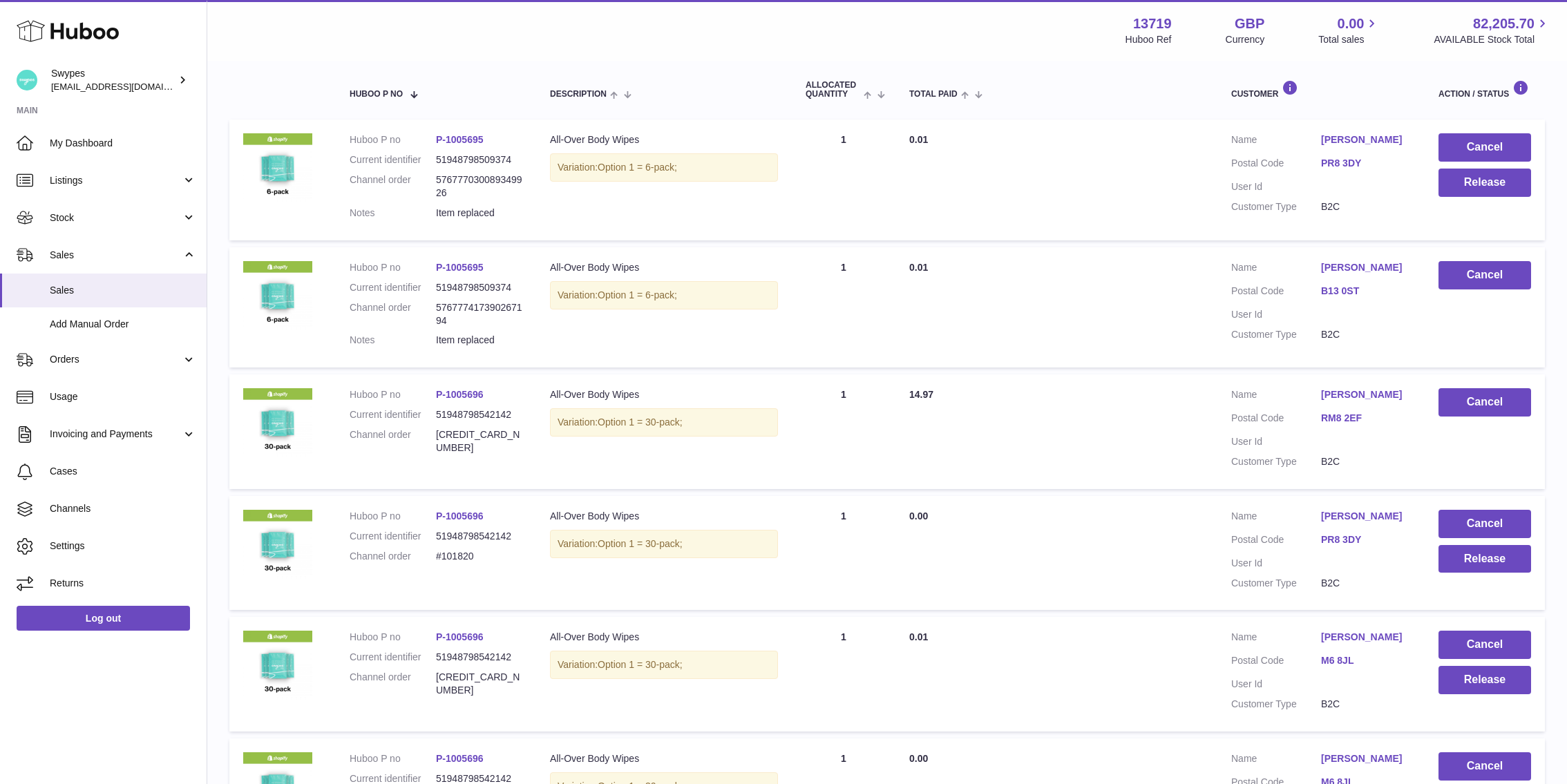
scroll to position [183, 0]
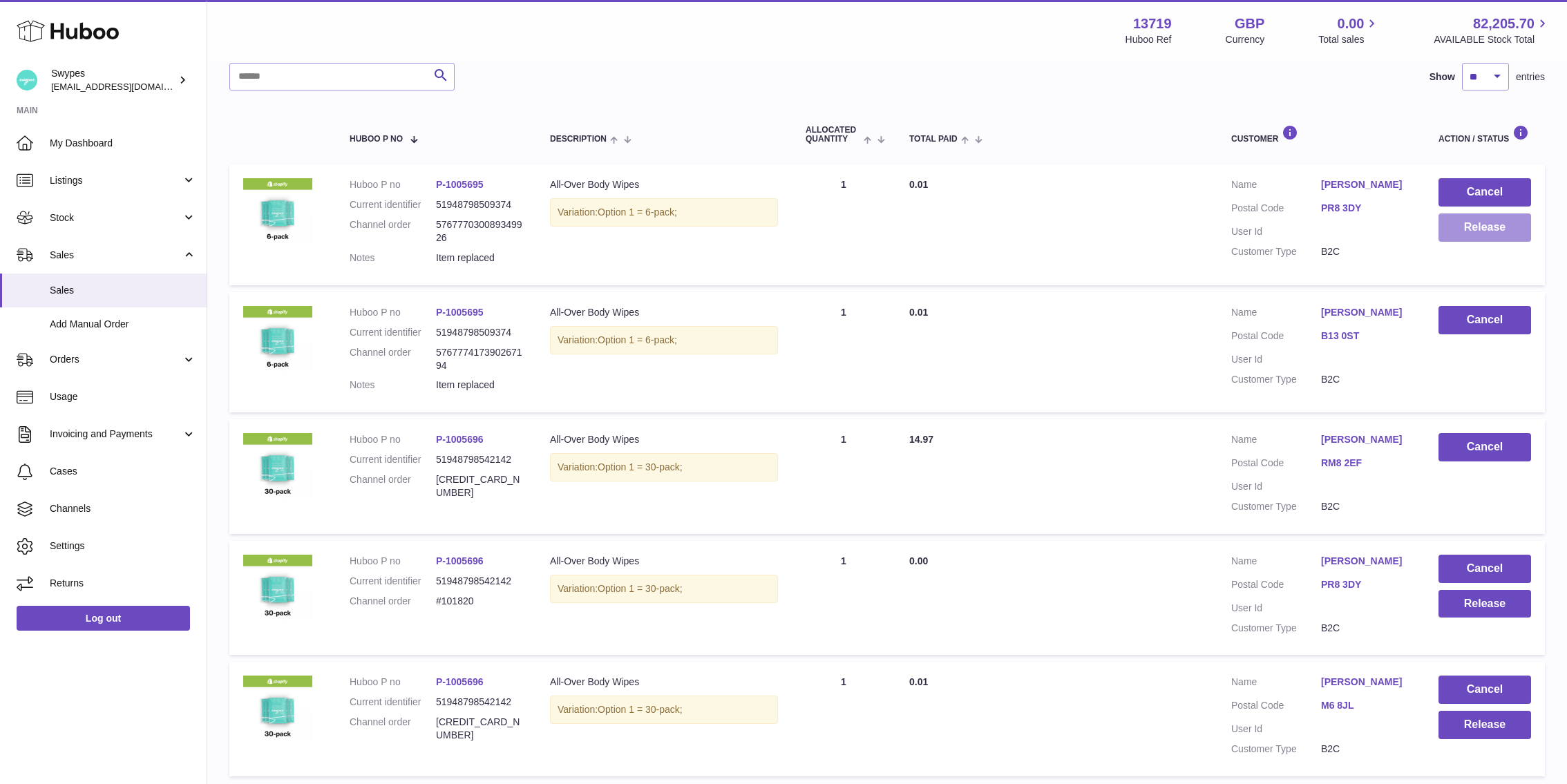
click at [1480, 230] on button "Release" at bounding box center [1484, 227] width 93 height 28
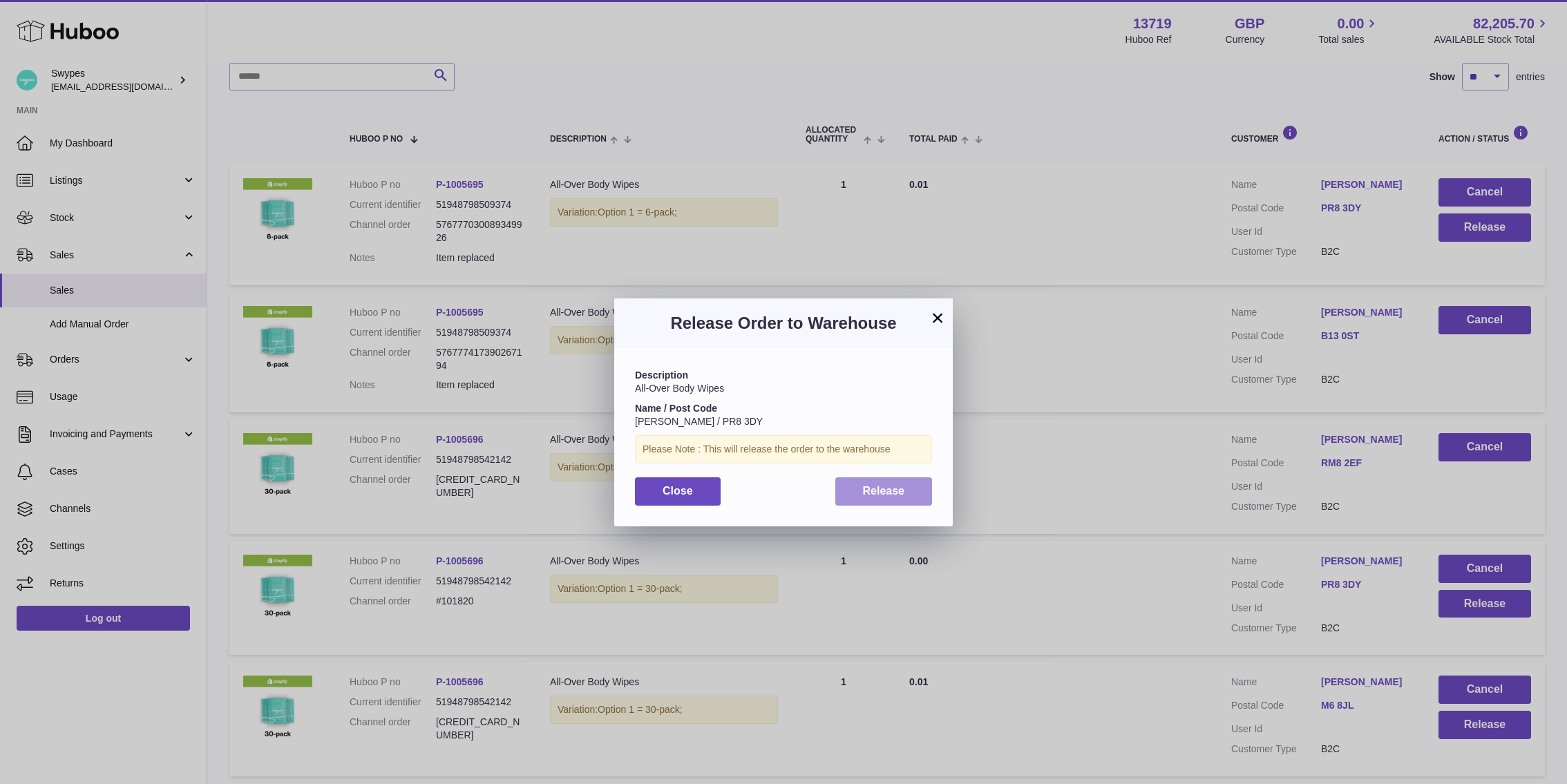
click at [896, 496] on span "Release" at bounding box center [885, 490] width 42 height 12
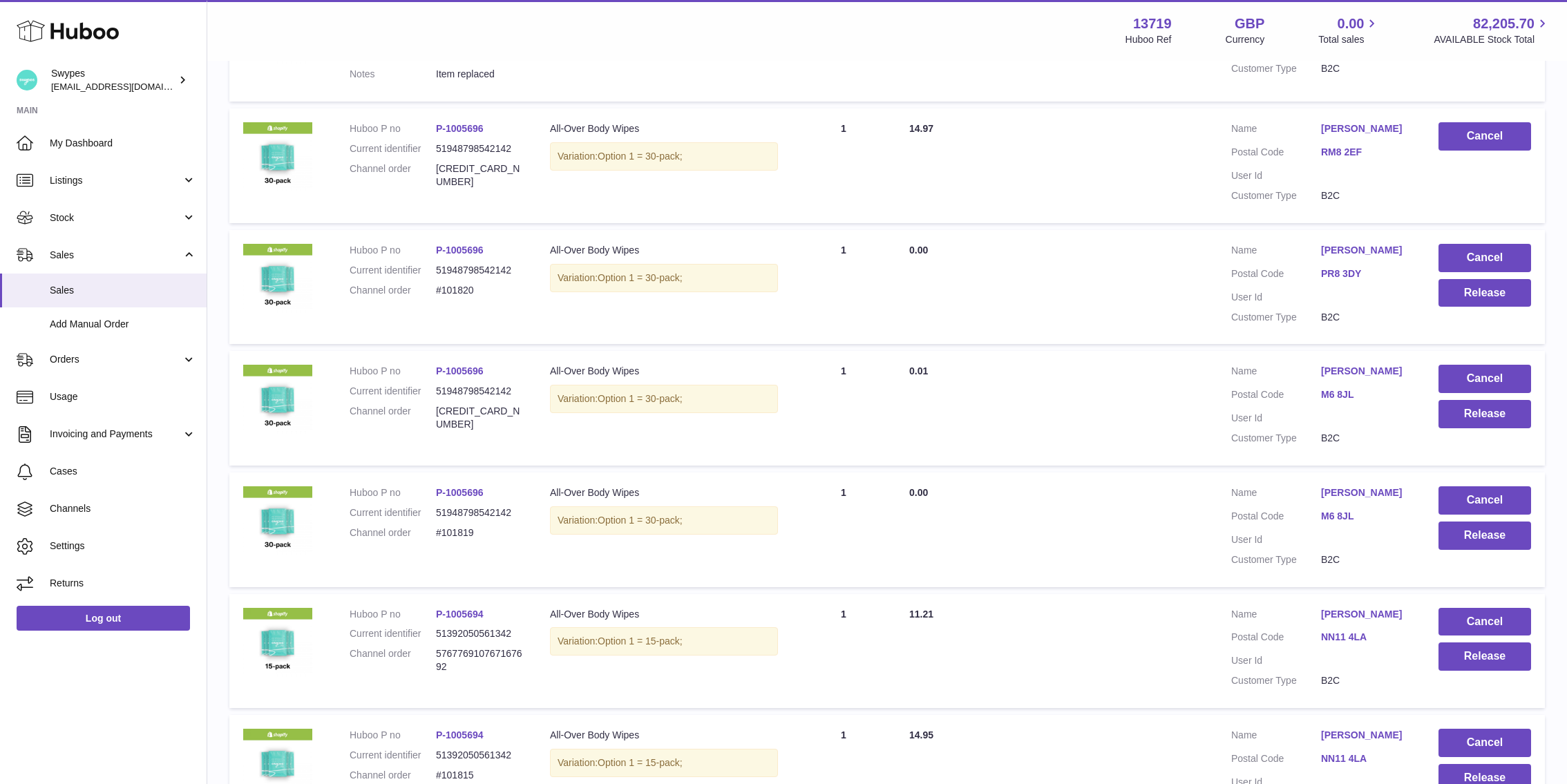
scroll to position [503, 0]
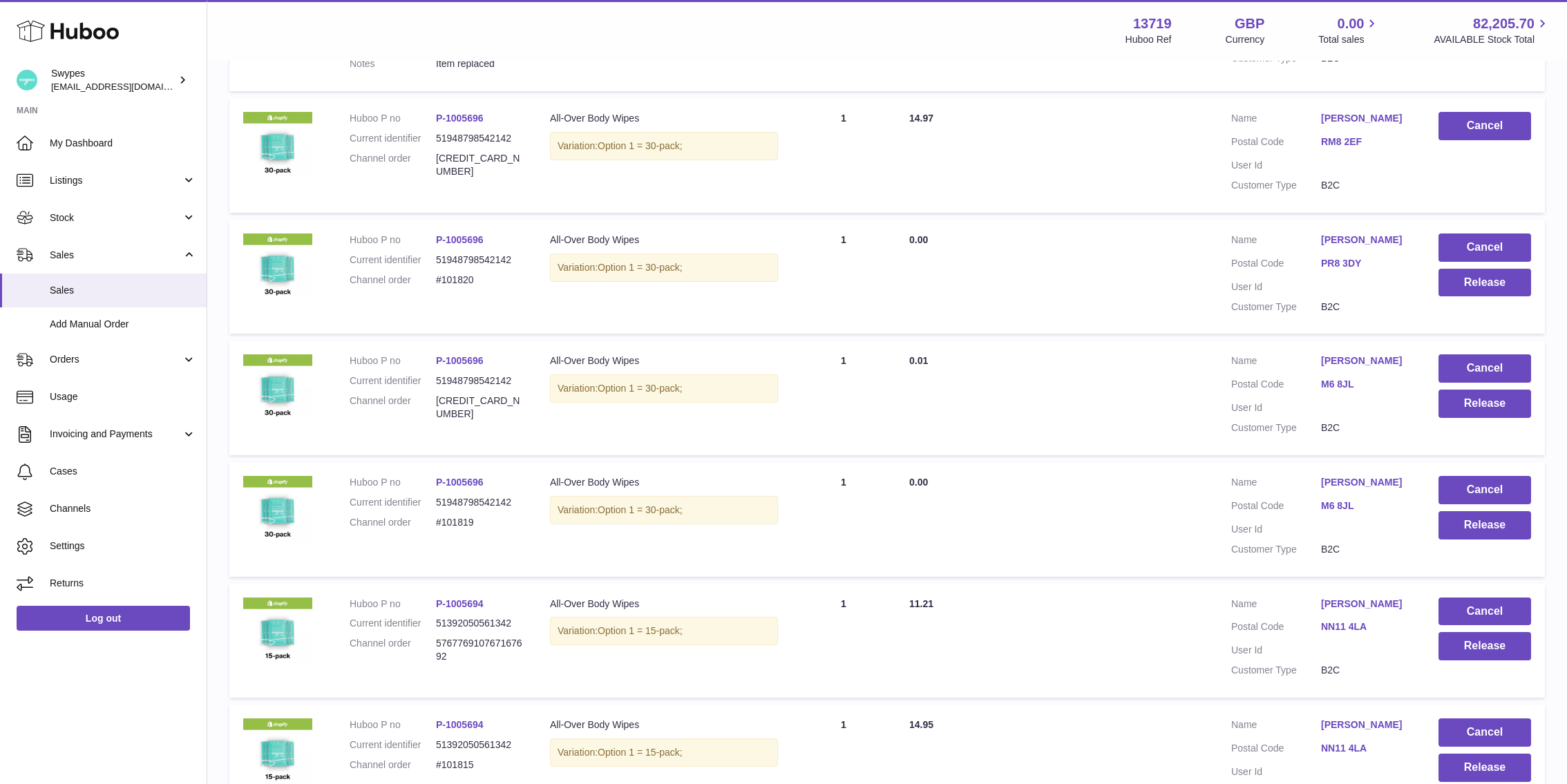
click at [473, 239] on link "P-1005696" at bounding box center [460, 240] width 48 height 11
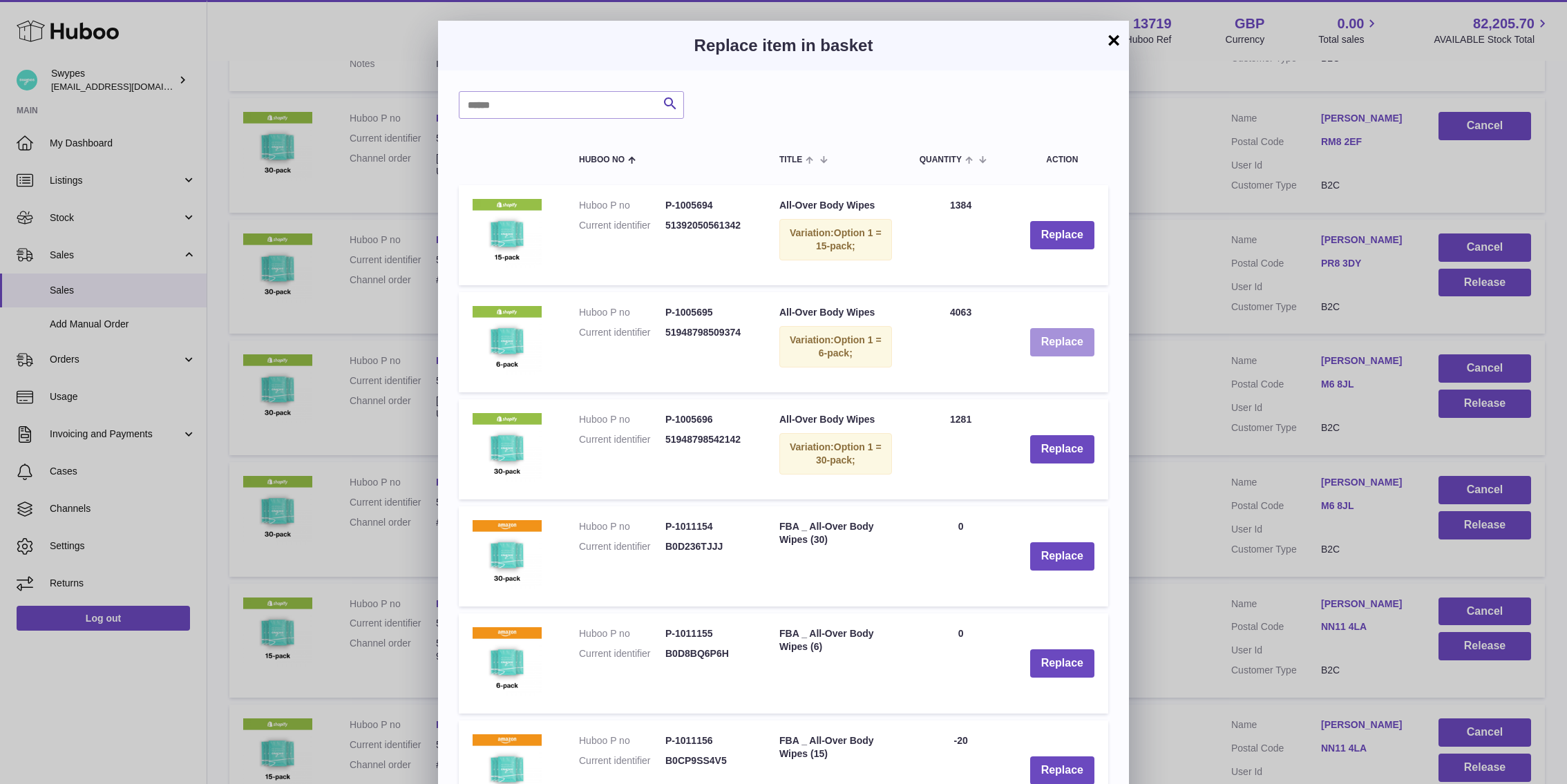
click at [1054, 345] on button "Replace" at bounding box center [1063, 342] width 64 height 28
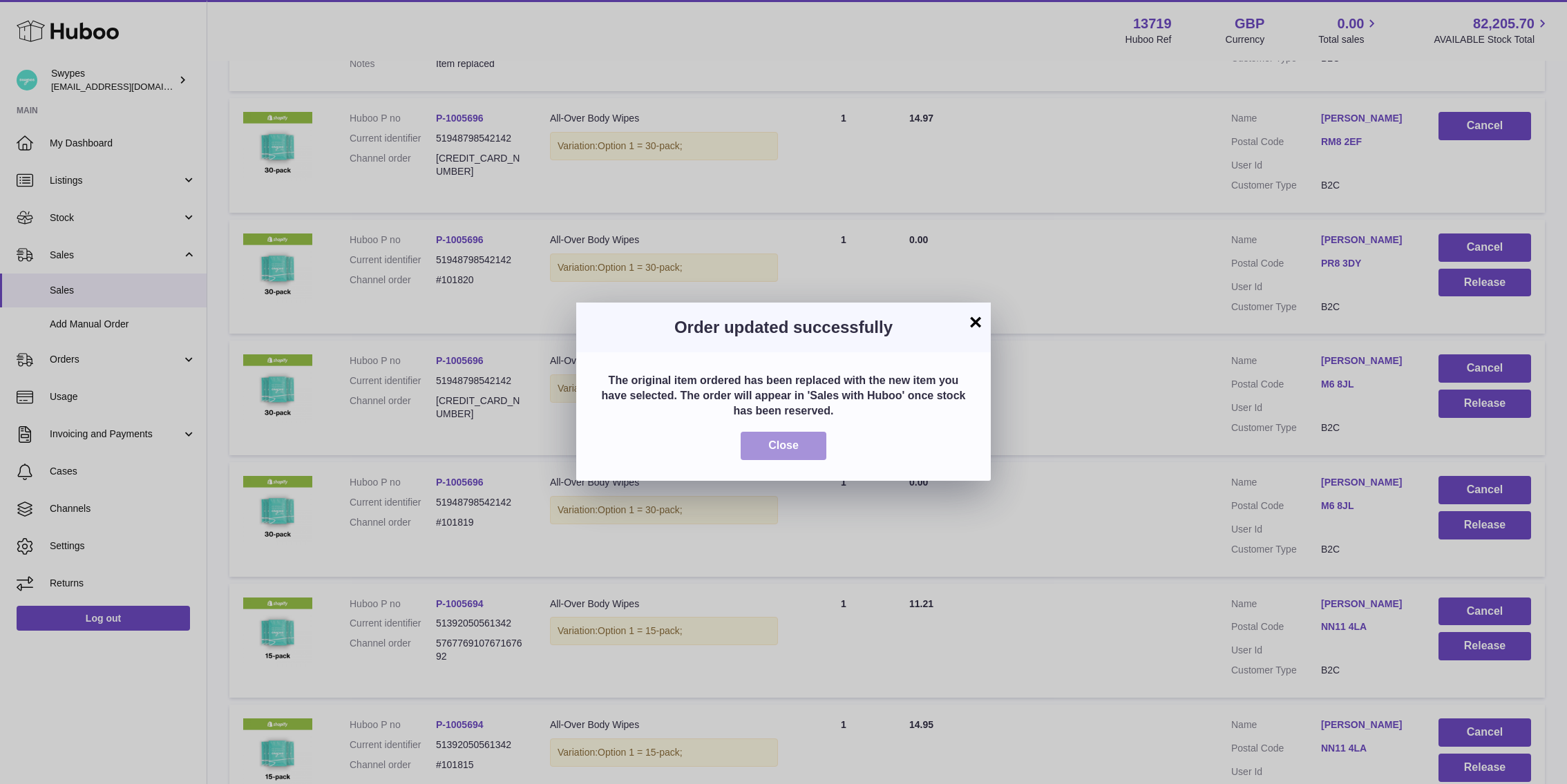
click at [802, 442] on button "Close" at bounding box center [783, 445] width 85 height 28
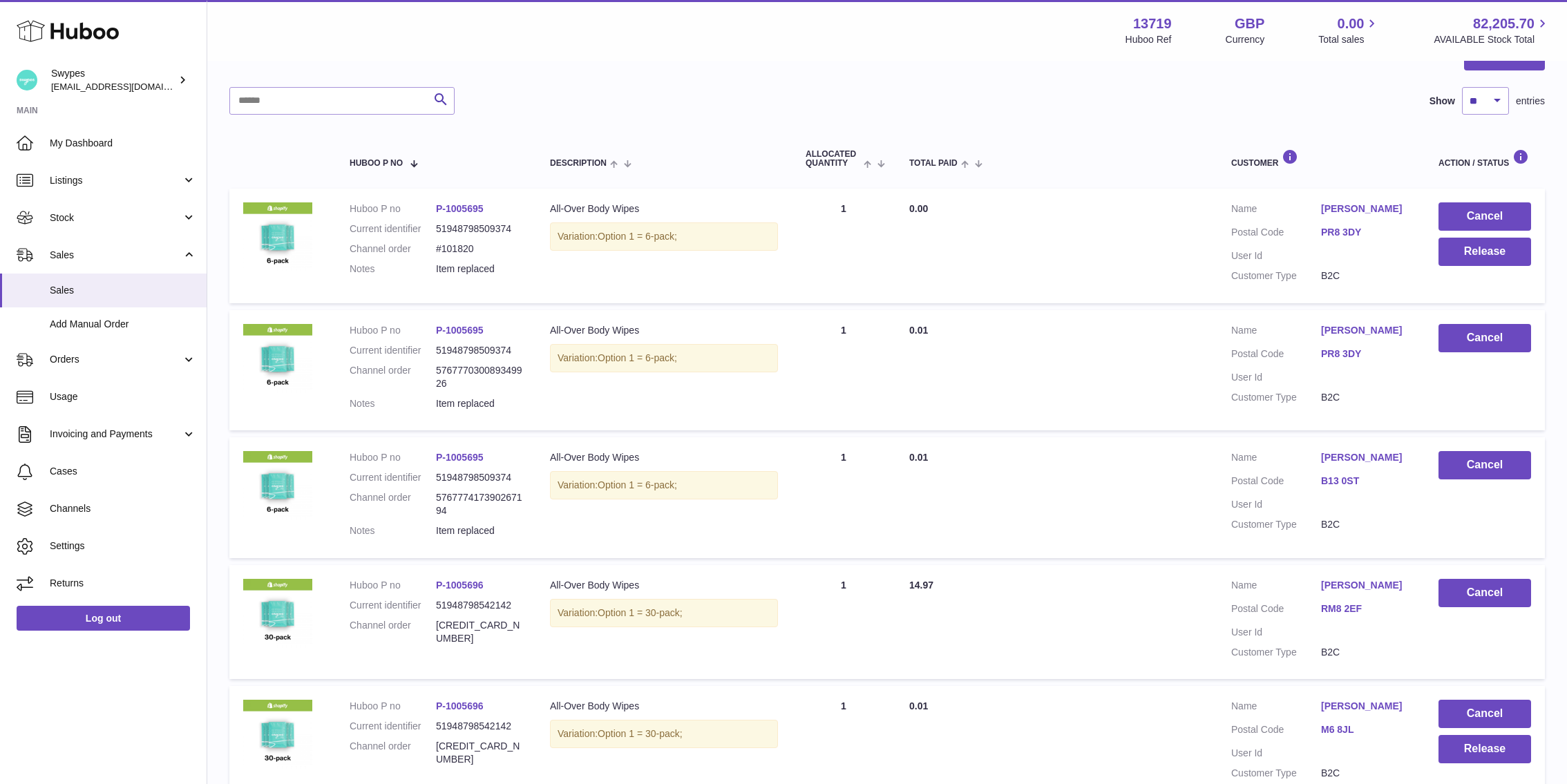
scroll to position [171, 0]
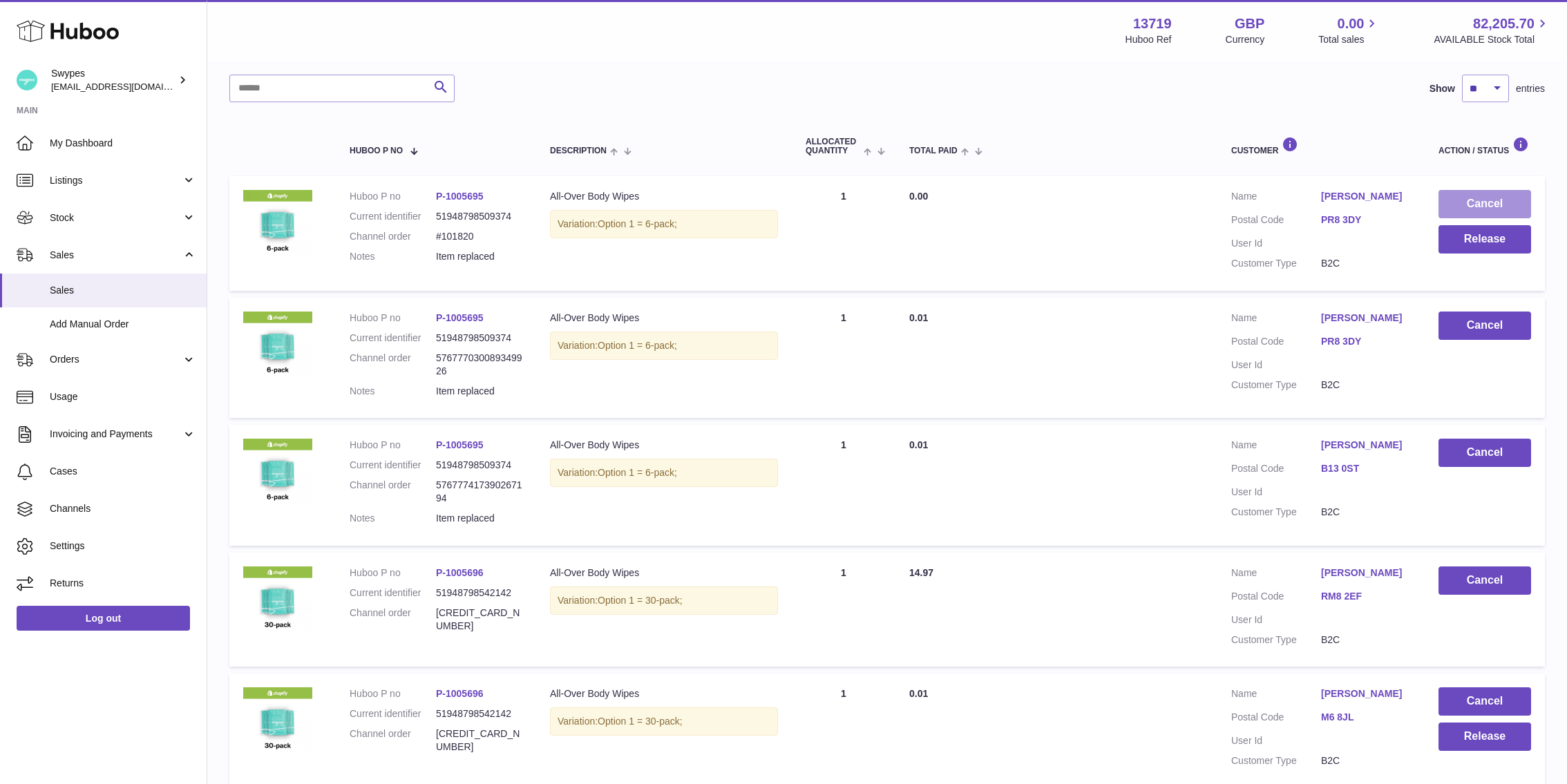
click at [1471, 201] on button "Cancel" at bounding box center [1484, 204] width 93 height 28
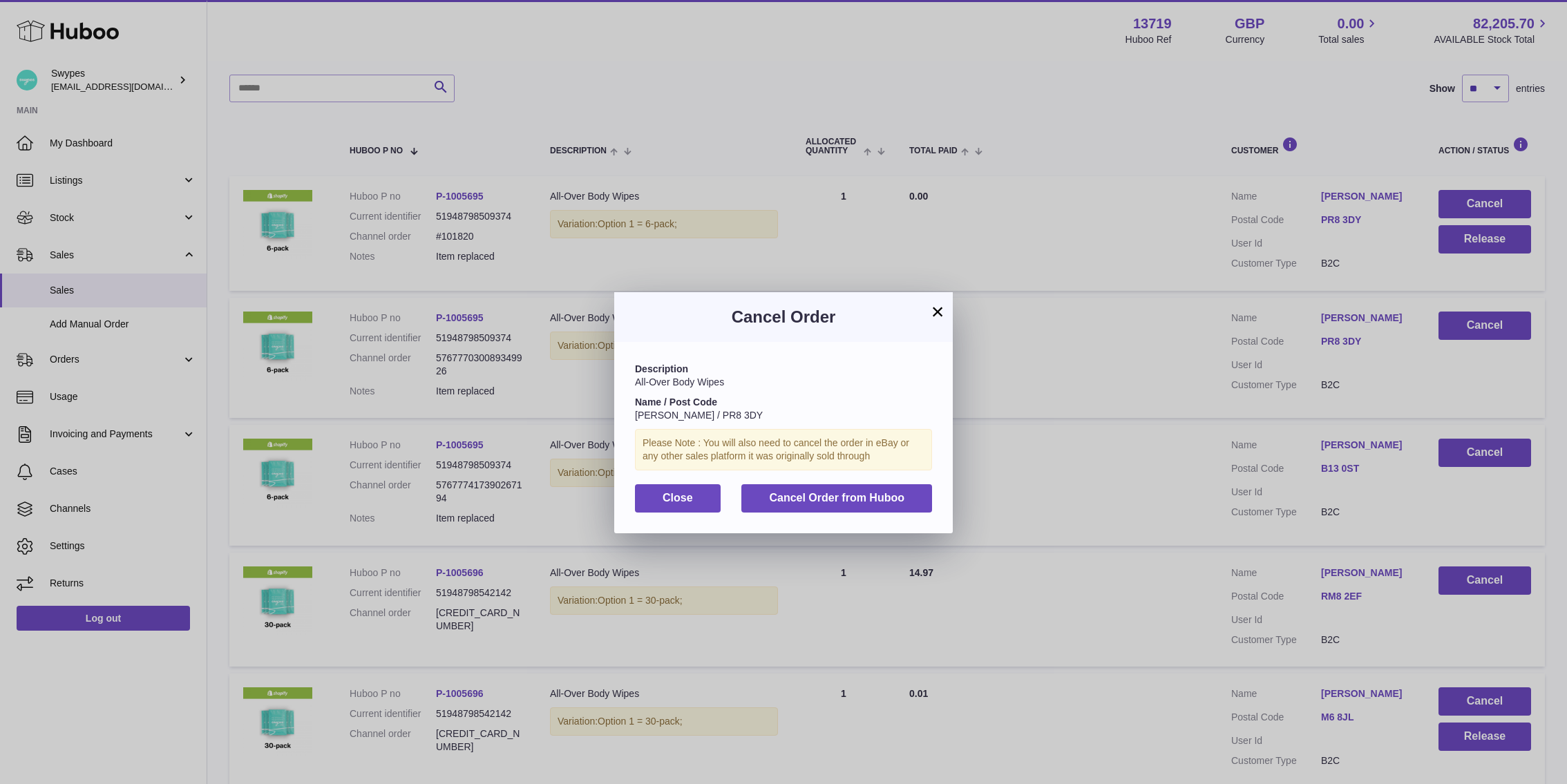
click at [854, 478] on div "Description All-Over Body Wipes Name / Post Code Alex Robb Brewster / PR8 3DY P…" at bounding box center [784, 437] width 339 height 191
click at [854, 488] on button "Cancel Order from Huboo" at bounding box center [837, 498] width 191 height 28
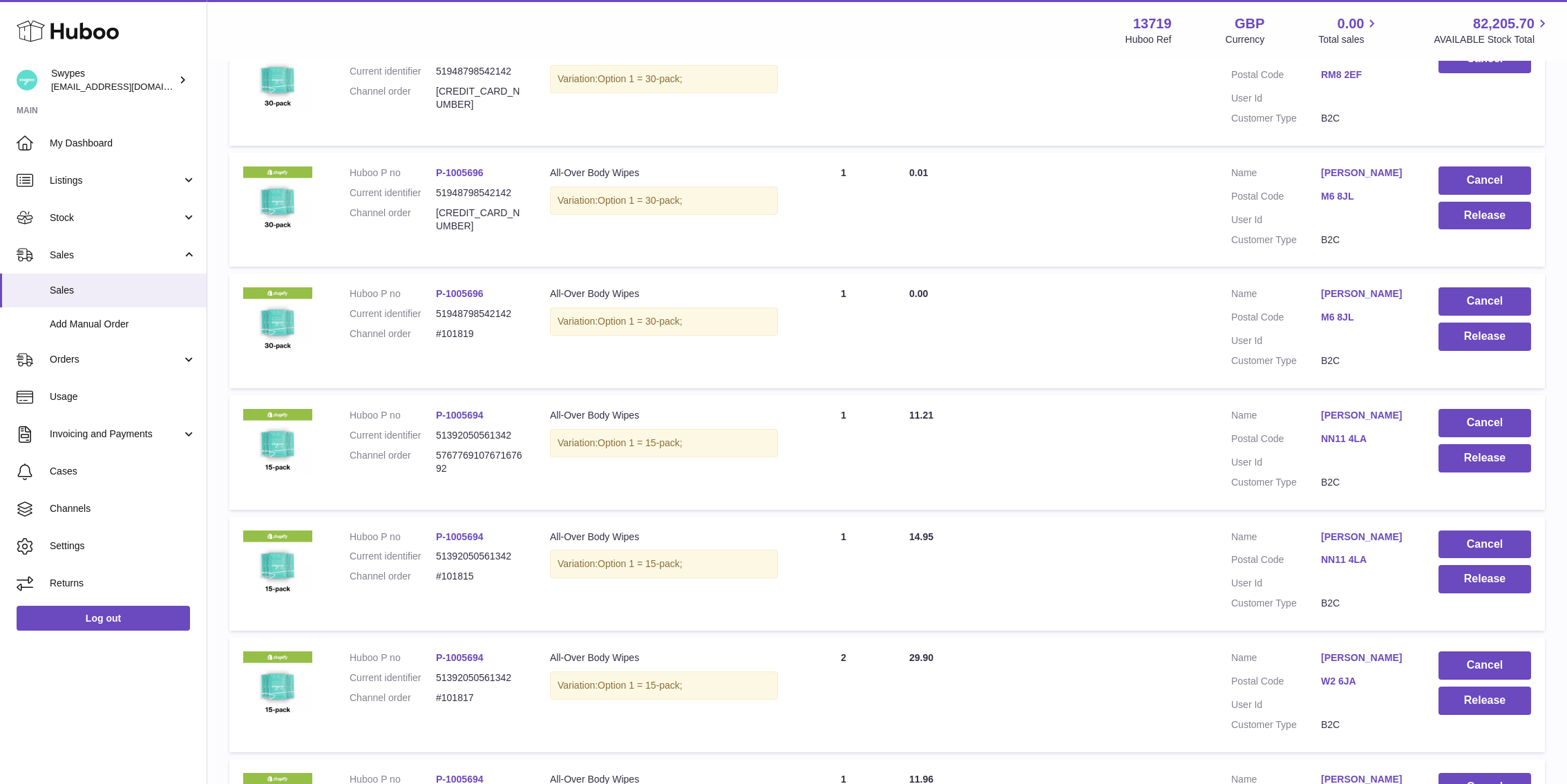
scroll to position [588, 0]
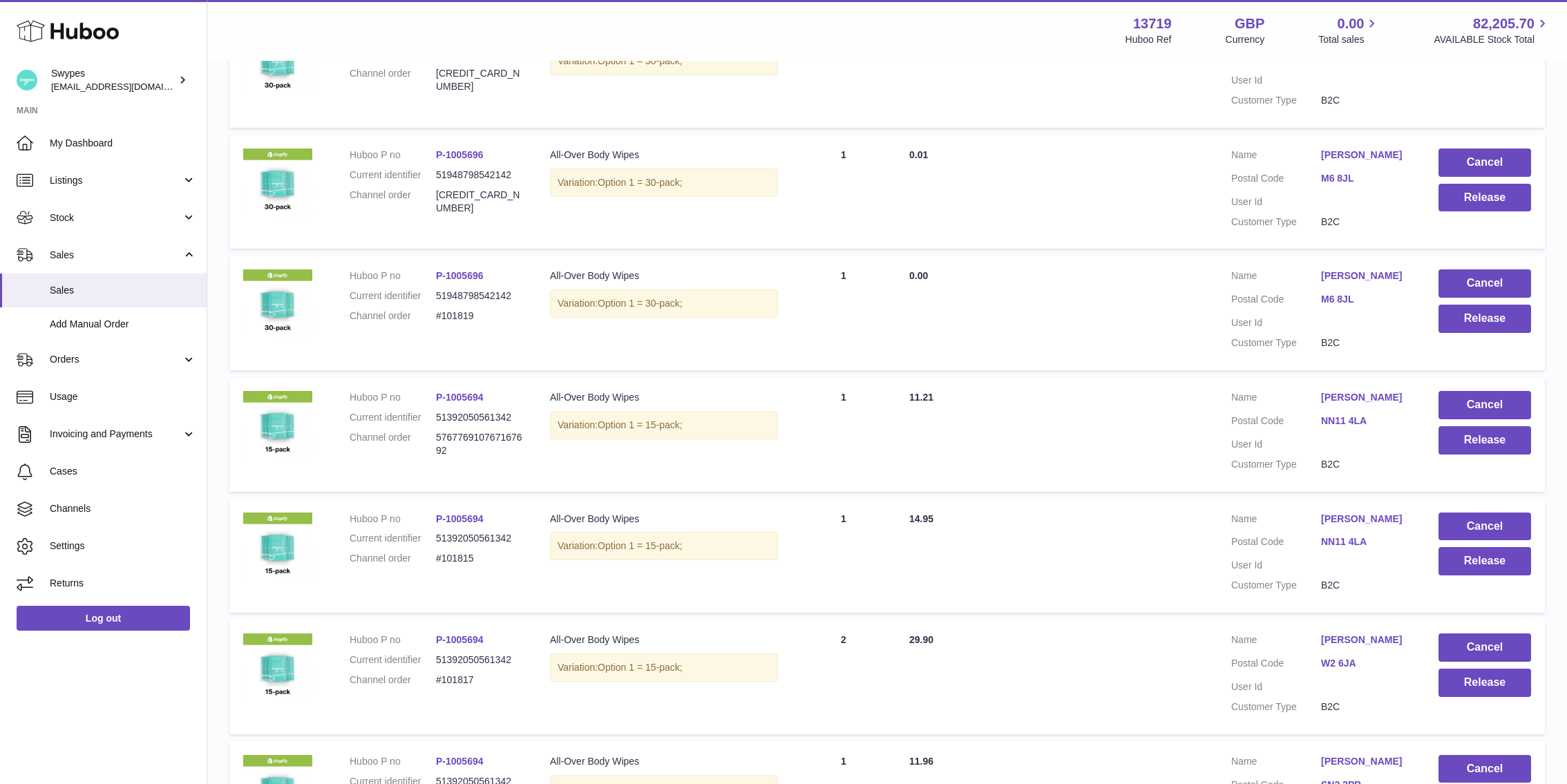
click at [459, 150] on td "Huboo P no P-1005696 Current identifier 51948798542142 Channel order 5767769432…" at bounding box center [436, 192] width 200 height 115
click at [459, 153] on link "P-1005696" at bounding box center [460, 154] width 48 height 11
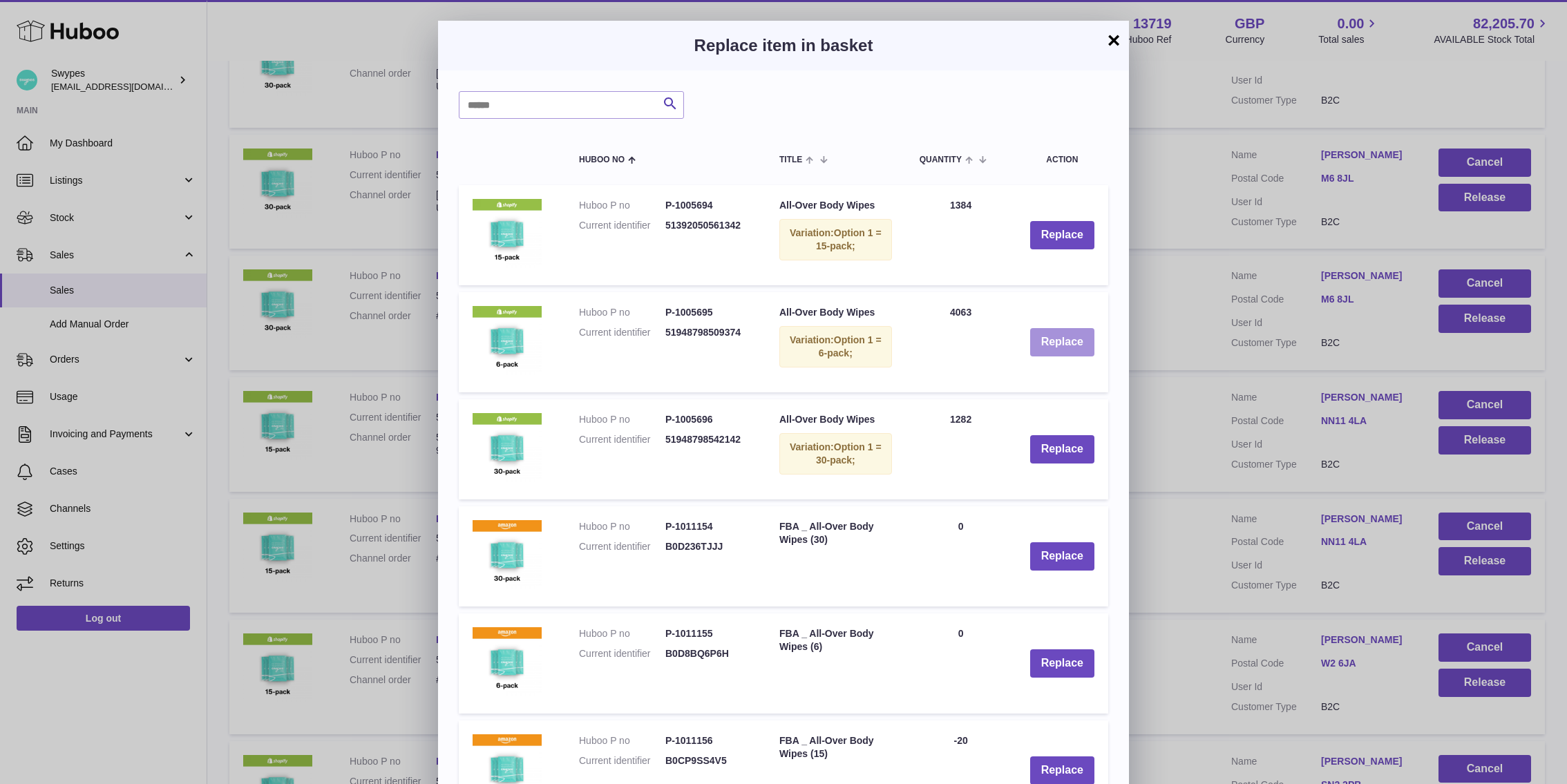
click at [1043, 344] on button "Replace" at bounding box center [1063, 342] width 64 height 28
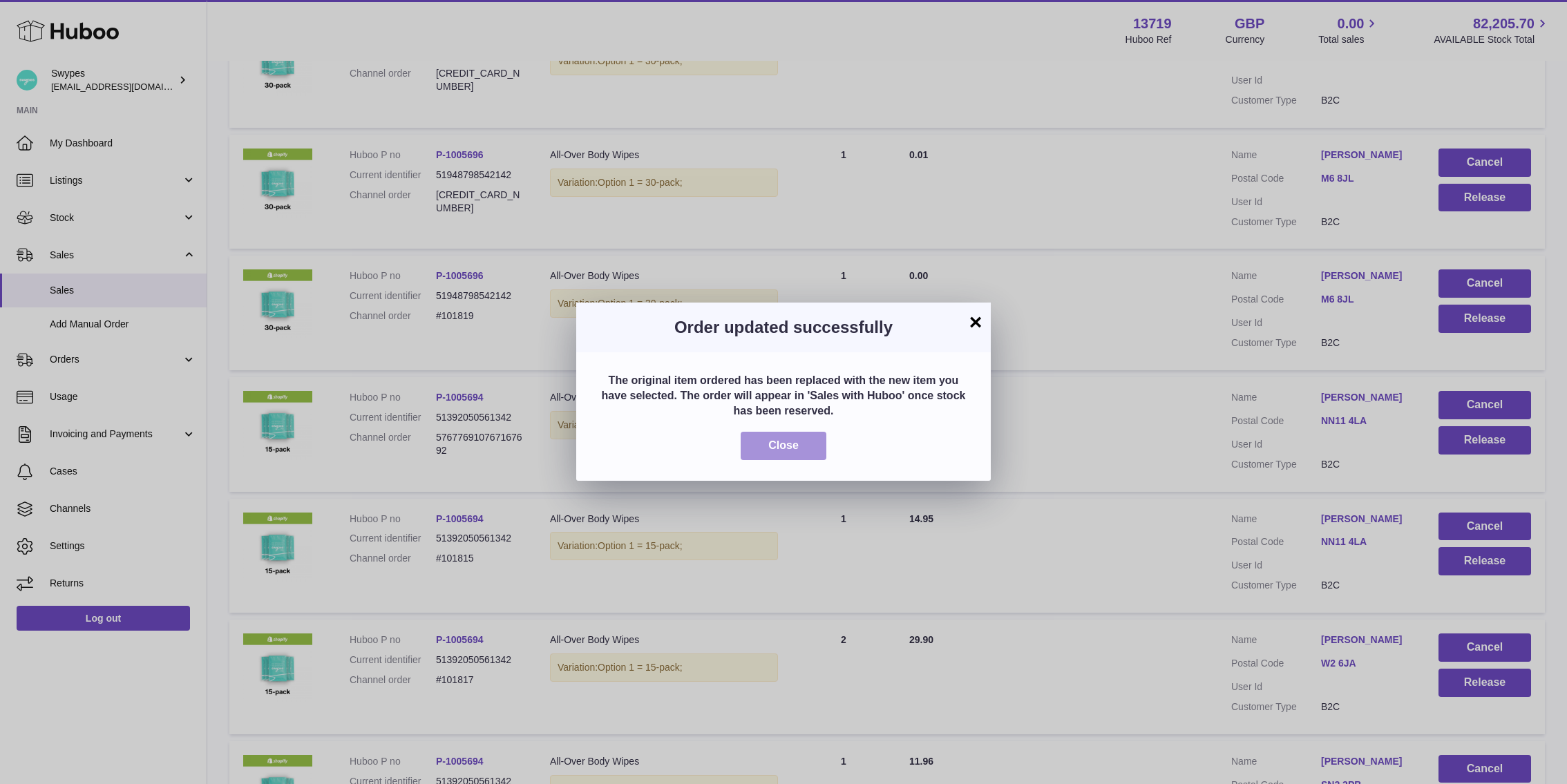
click at [797, 436] on button "Close" at bounding box center [783, 445] width 85 height 28
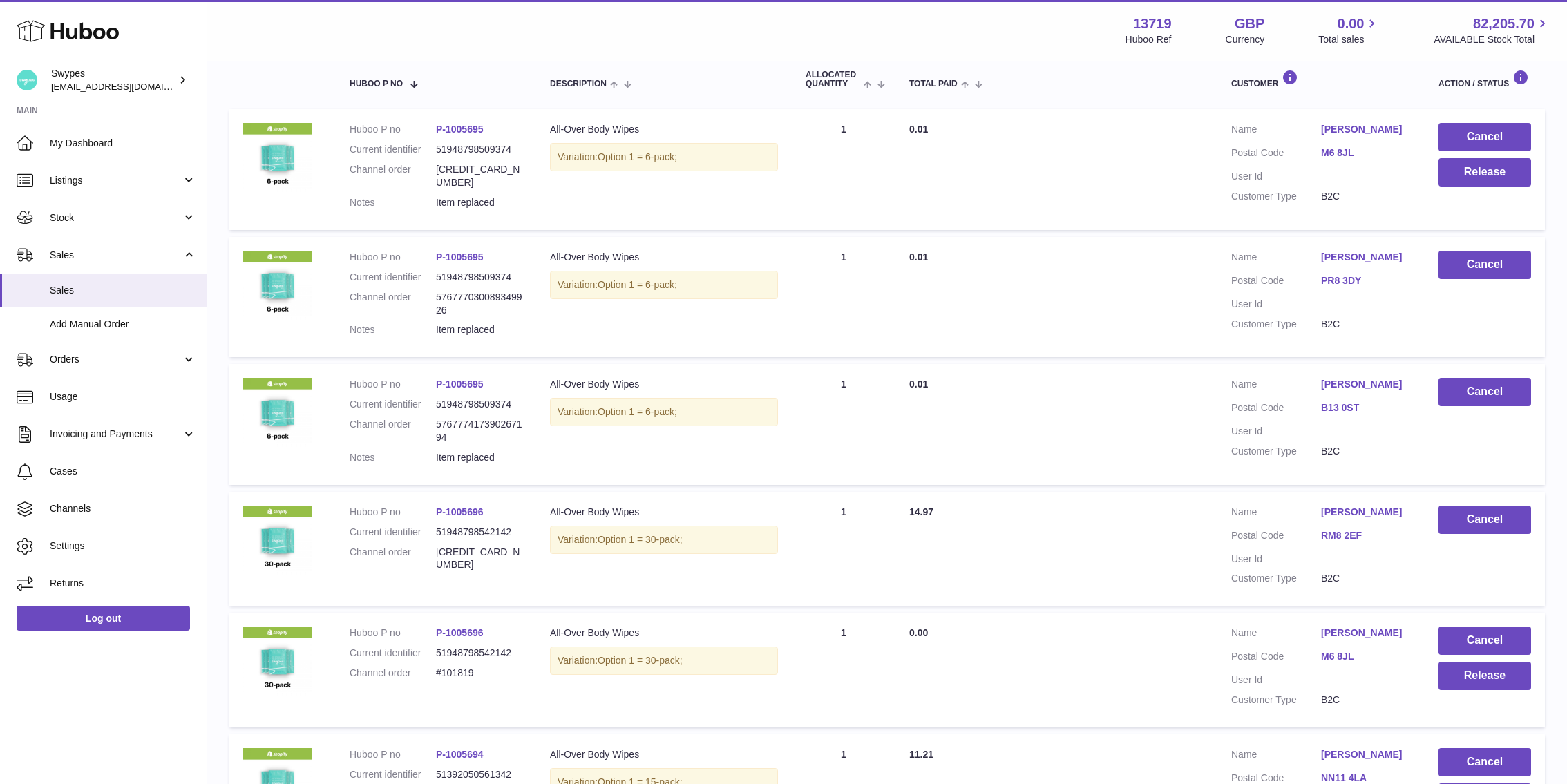
scroll to position [256, 0]
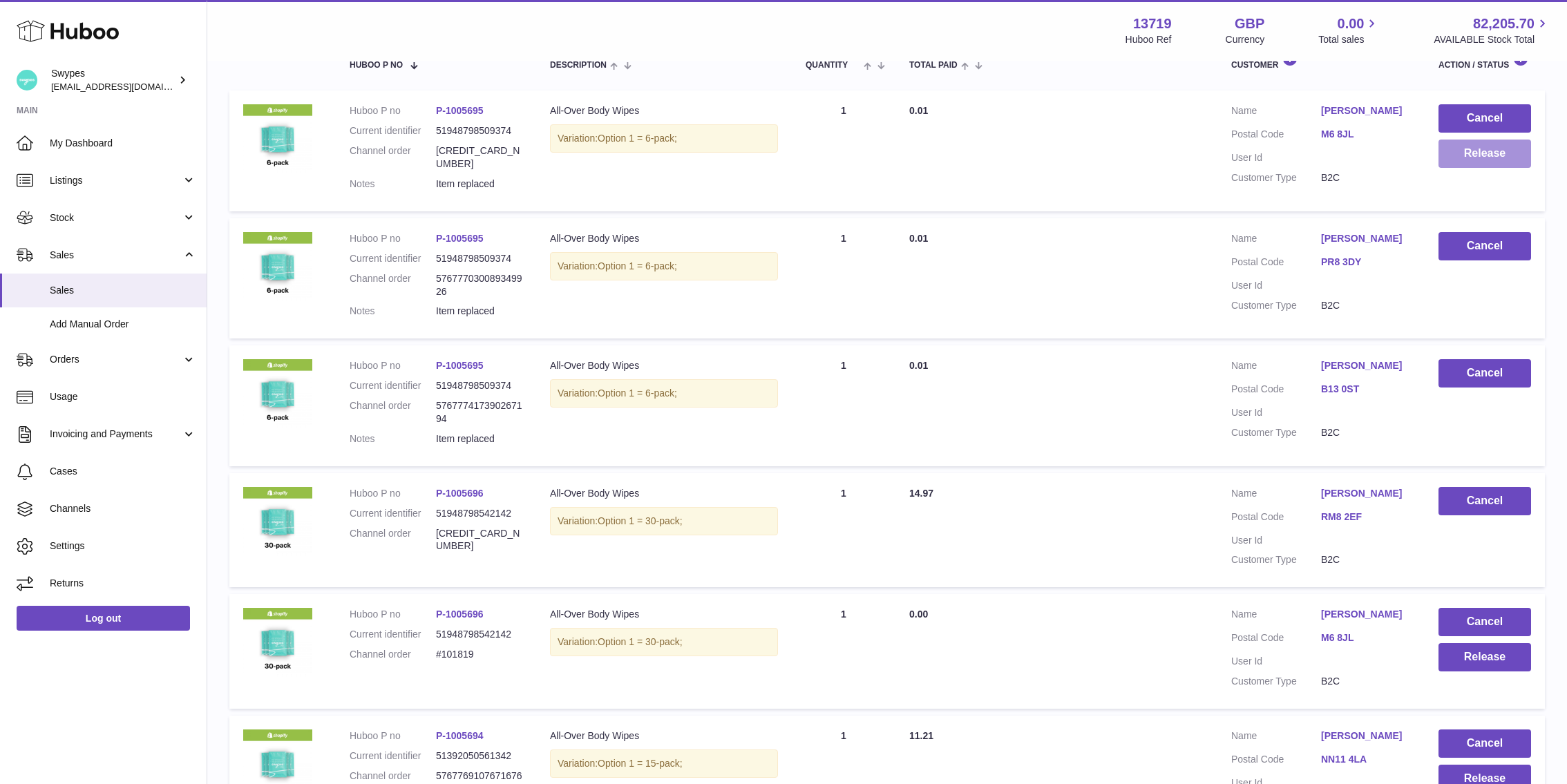
click at [1466, 146] on button "Release" at bounding box center [1484, 153] width 93 height 28
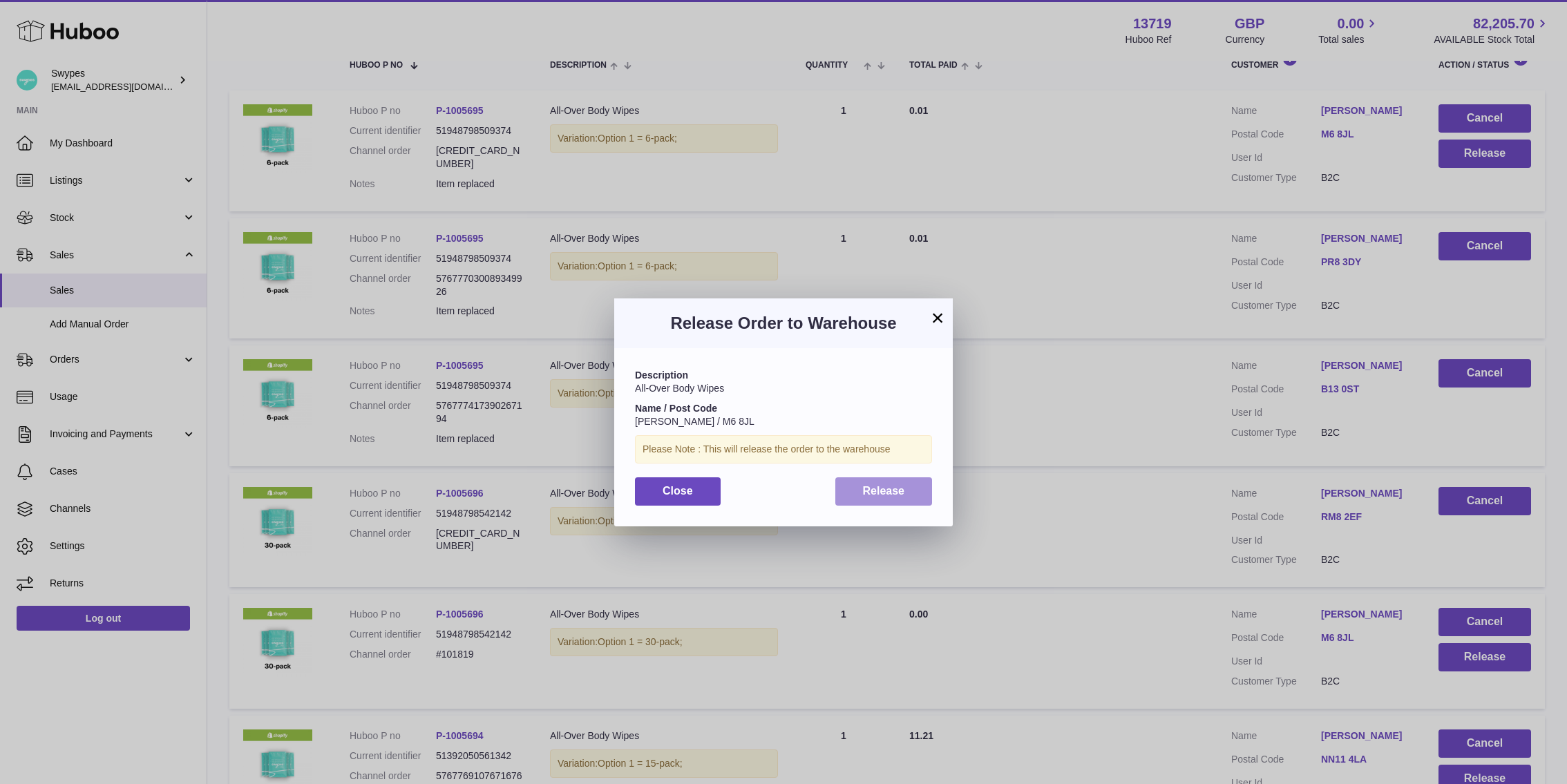
click at [885, 503] on button "Release" at bounding box center [885, 491] width 97 height 28
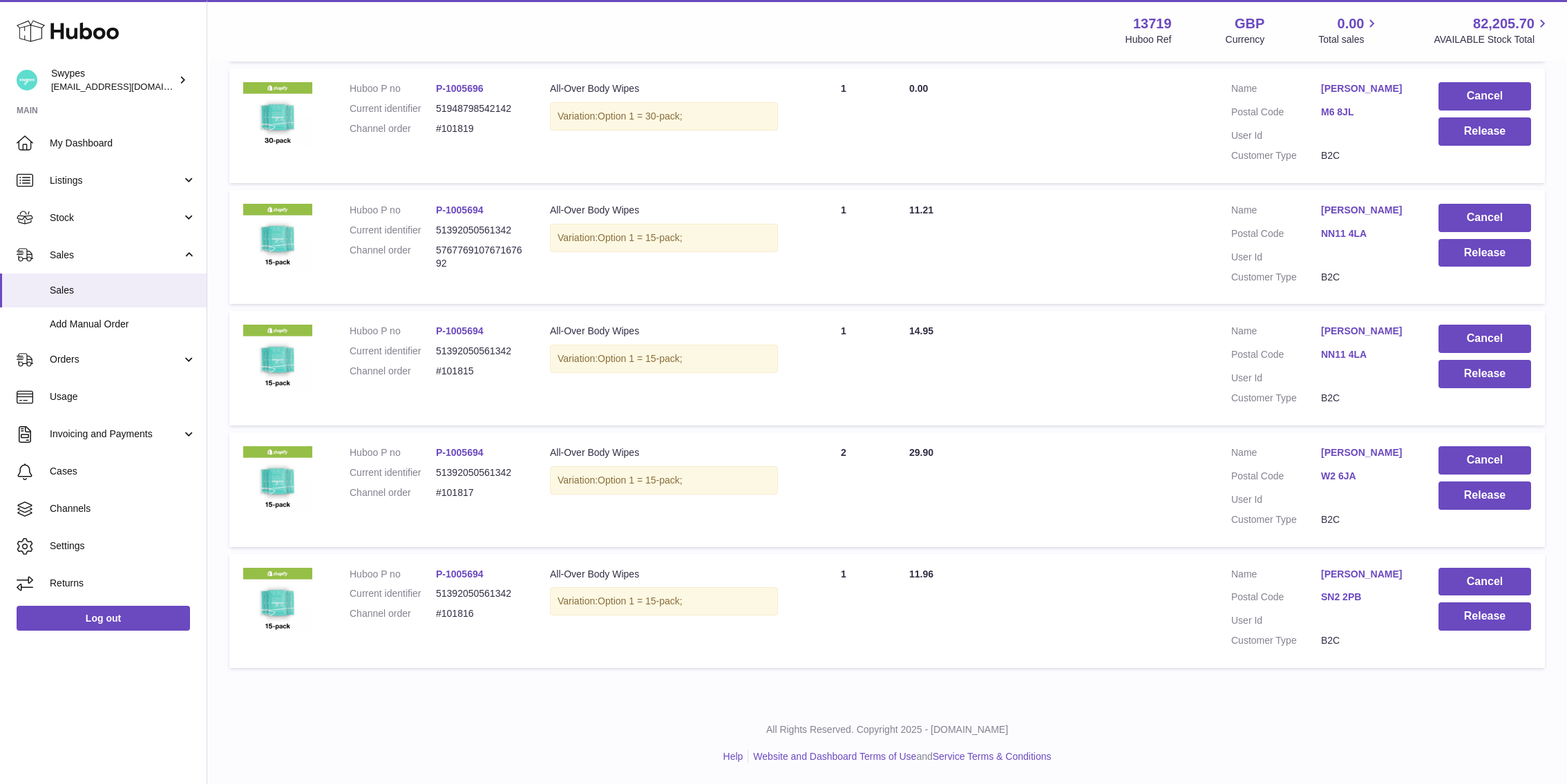
scroll to position [799, 0]
click at [1463, 242] on button "Release" at bounding box center [1484, 252] width 93 height 28
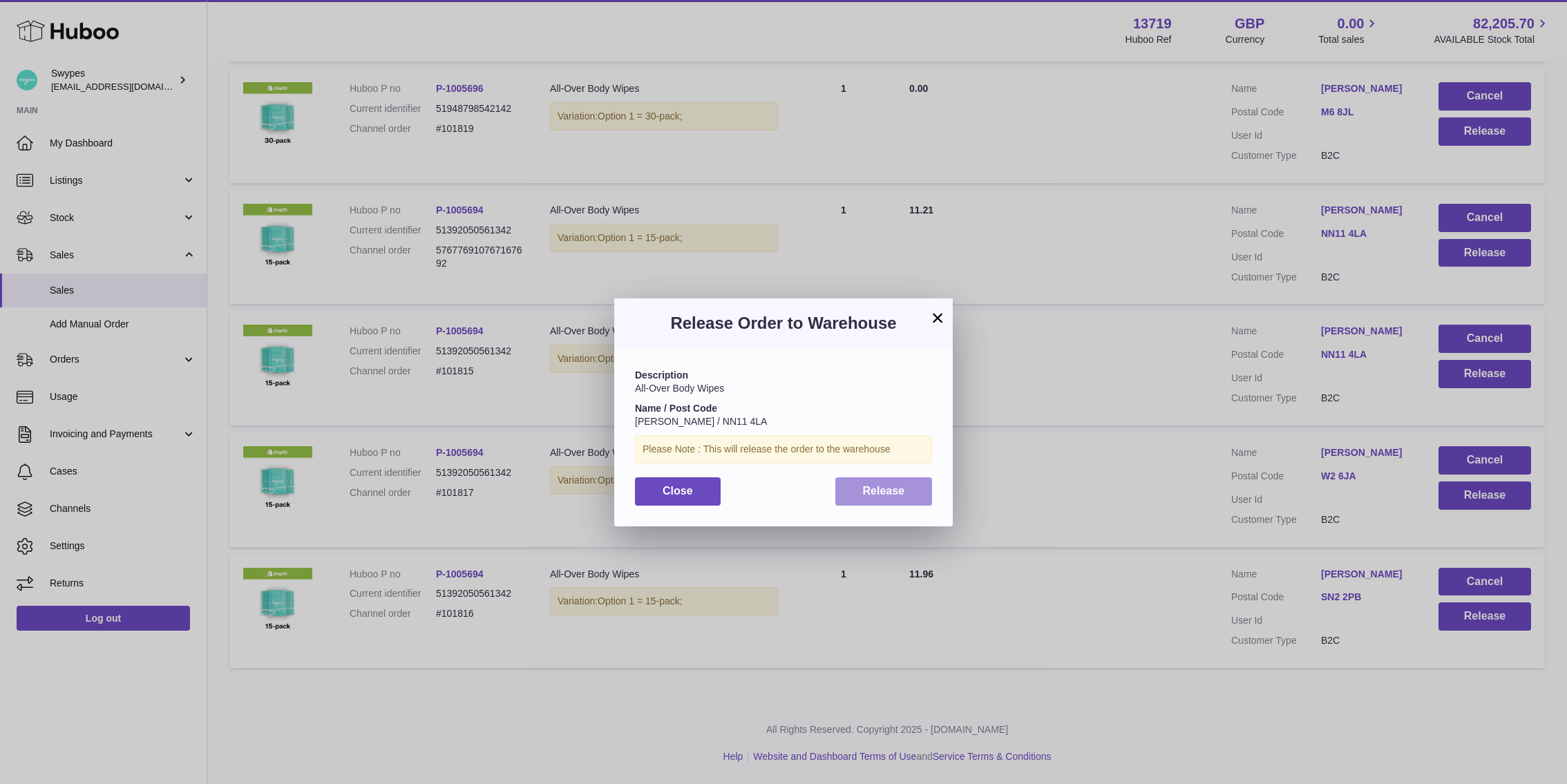
click at [902, 485] on span "Release" at bounding box center [885, 490] width 42 height 12
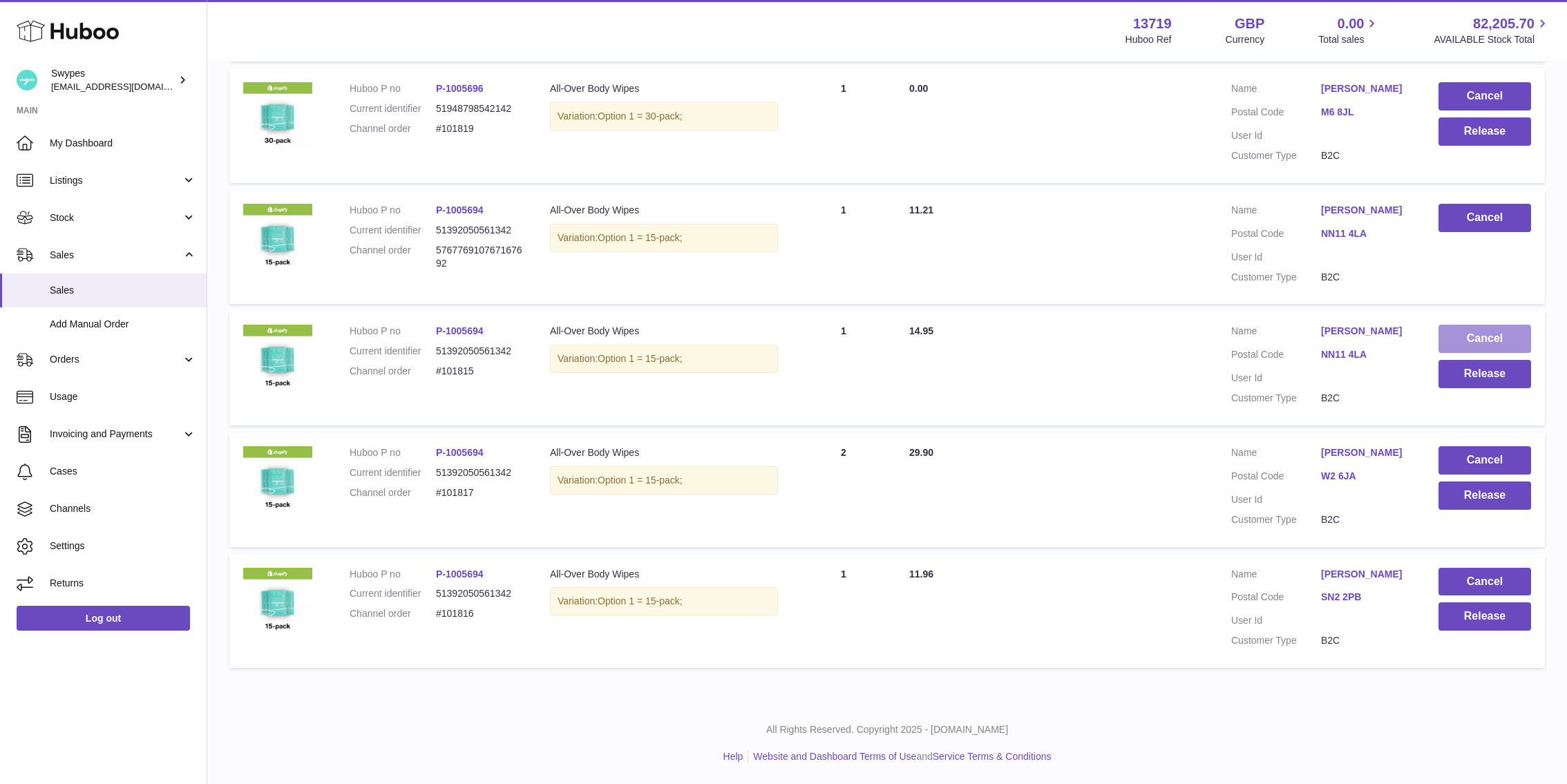
click at [1461, 327] on button "Cancel" at bounding box center [1484, 339] width 93 height 28
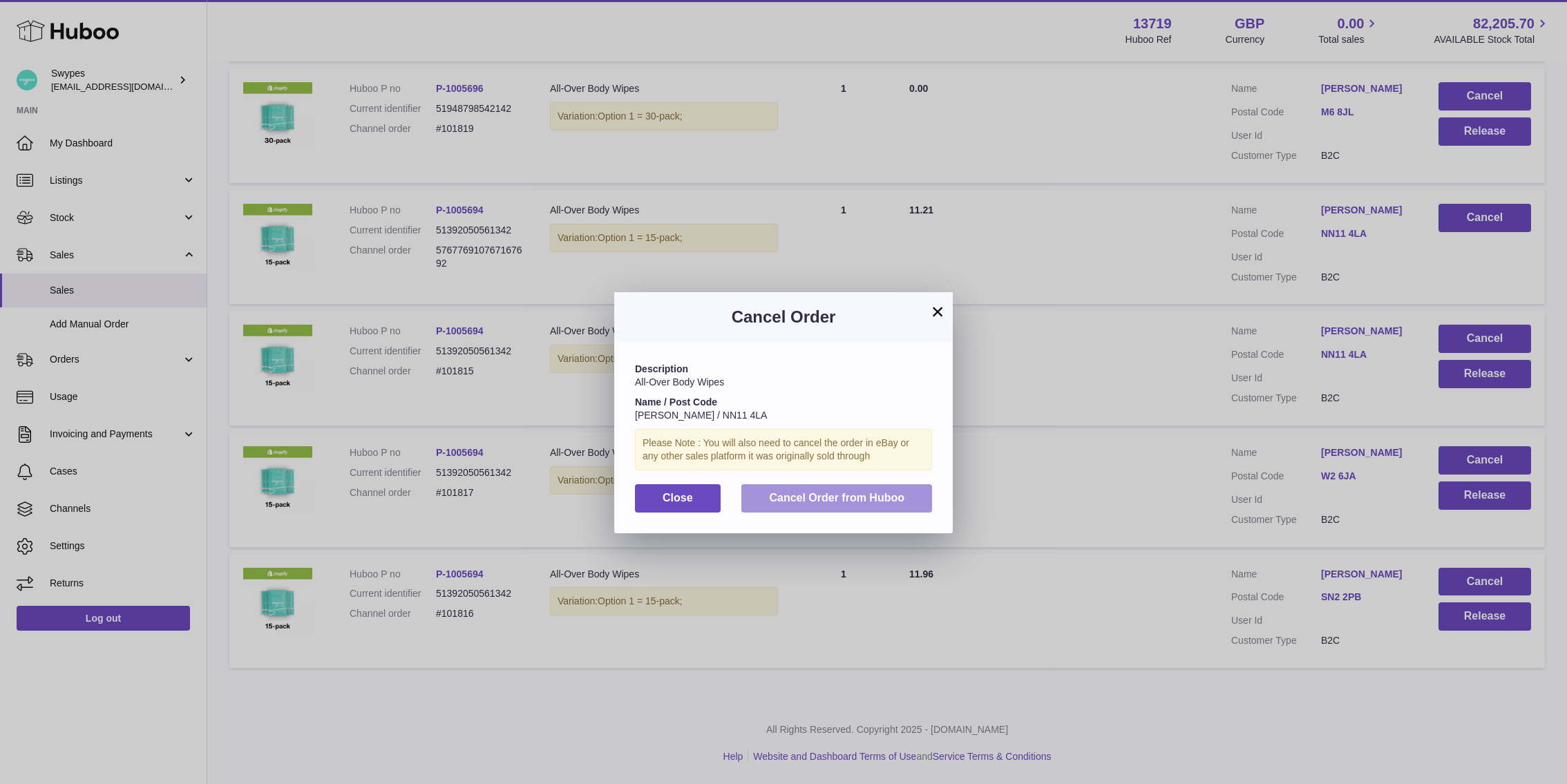
click at [802, 488] on button "Cancel Order from Huboo" at bounding box center [837, 498] width 191 height 28
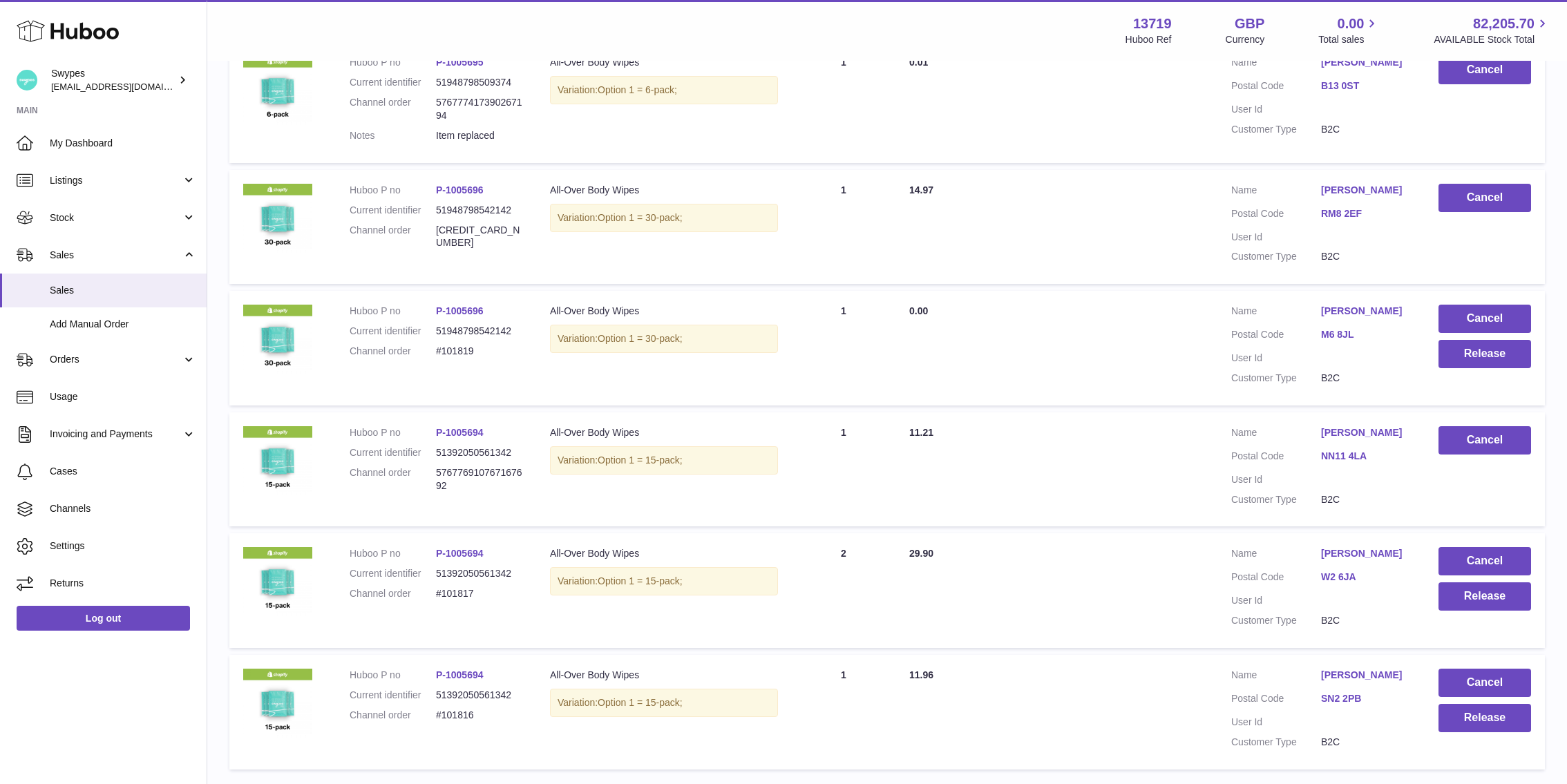
scroll to position [564, 0]
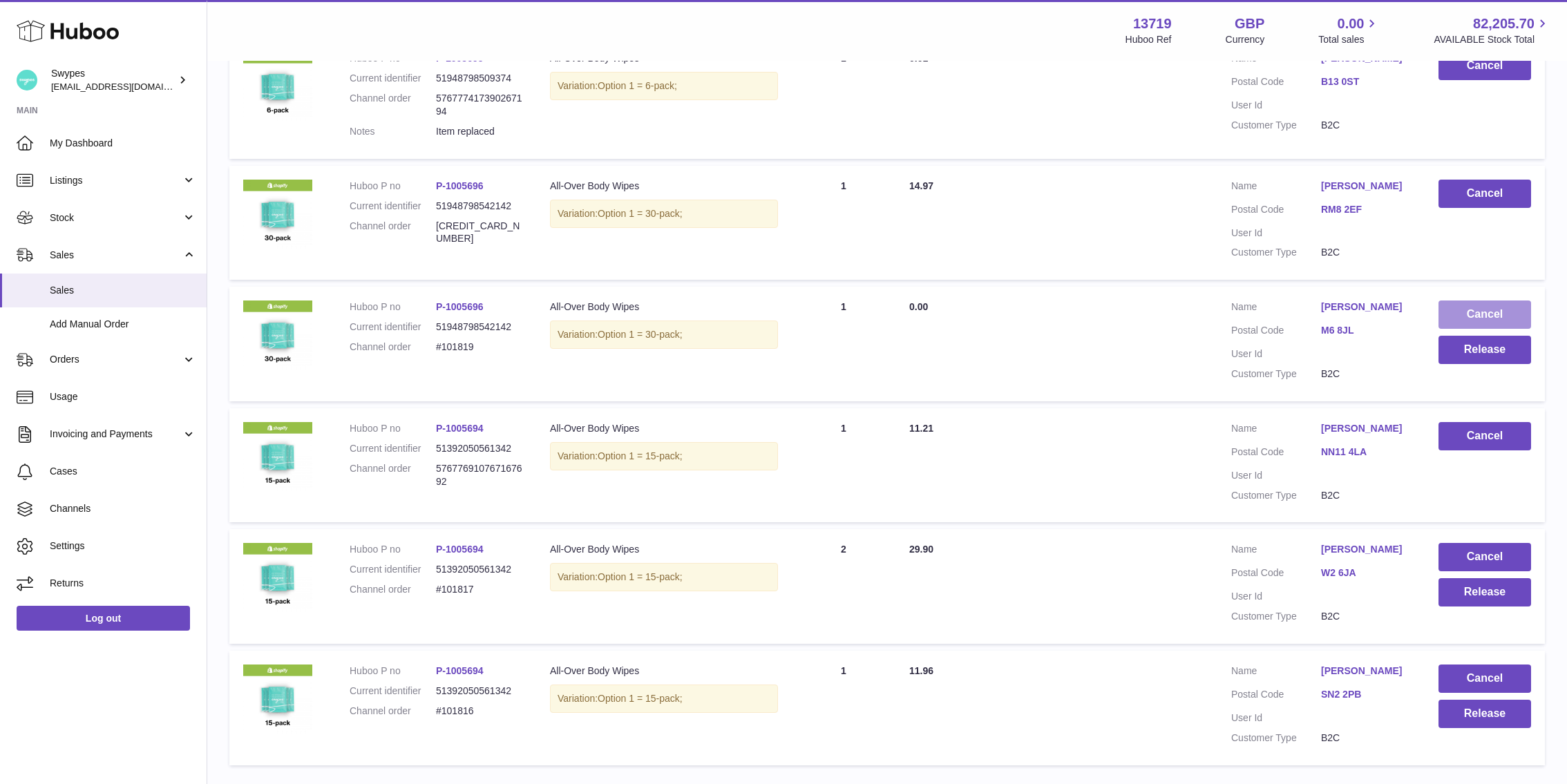
click at [1469, 308] on button "Cancel" at bounding box center [1484, 314] width 93 height 28
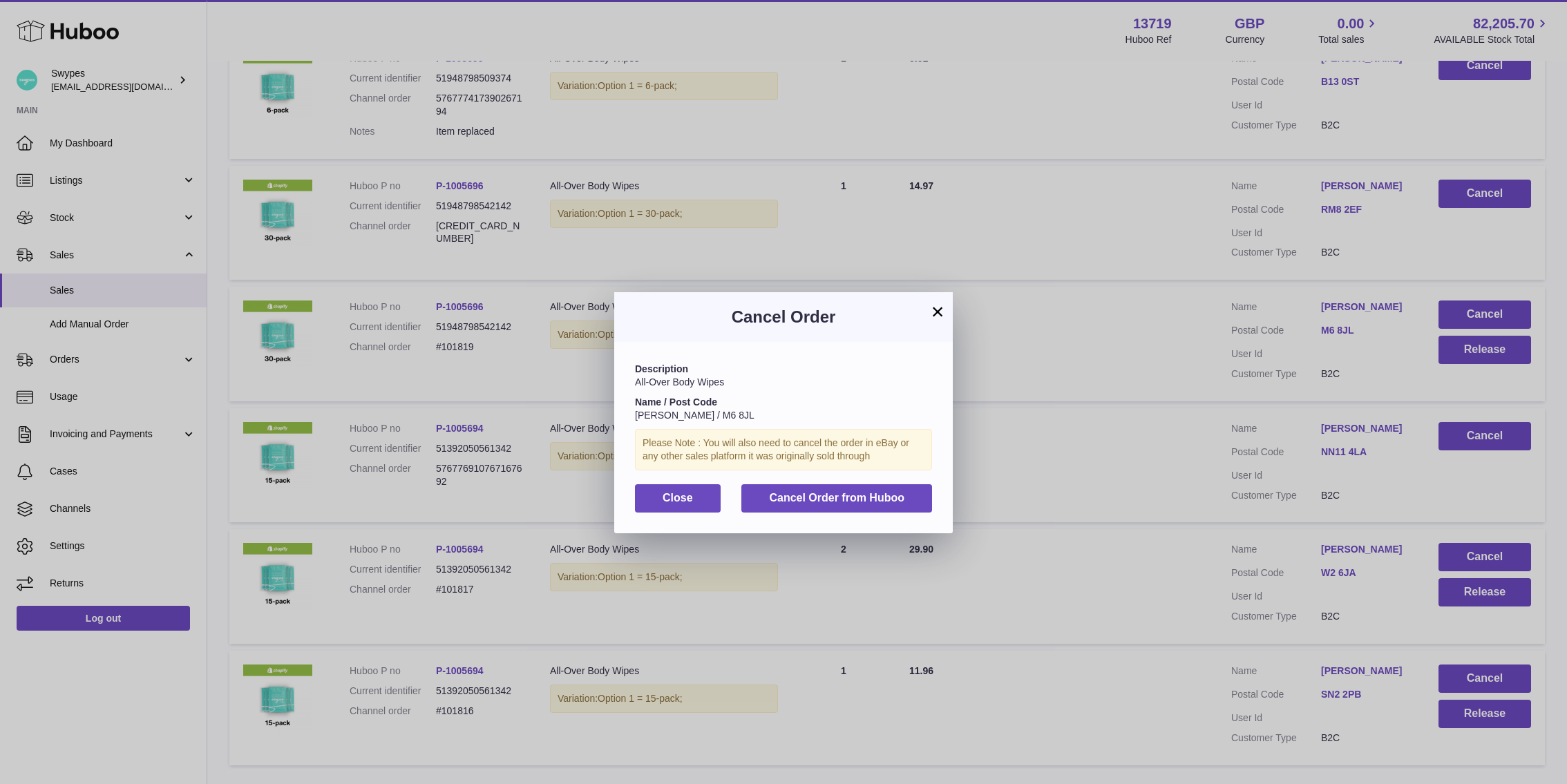
click at [885, 478] on div "Description All-Over Body Wipes Name / Post Code Sam Hudson / M6 8JL Please Not…" at bounding box center [784, 437] width 339 height 191
click at [885, 509] on button "Cancel Order from Huboo" at bounding box center [837, 498] width 191 height 28
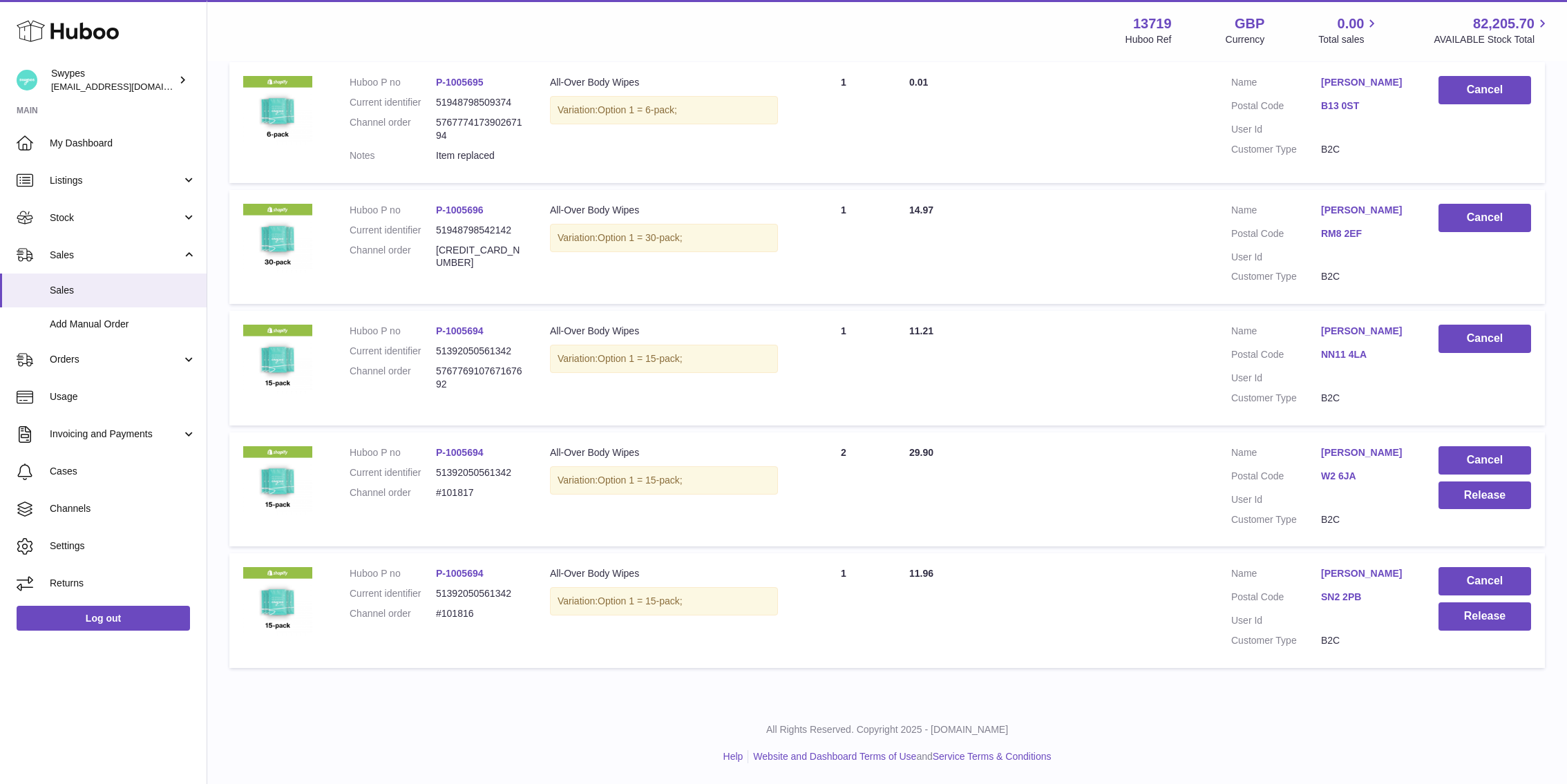
scroll to position [557, 0]
click at [1478, 487] on button "Release" at bounding box center [1484, 495] width 93 height 28
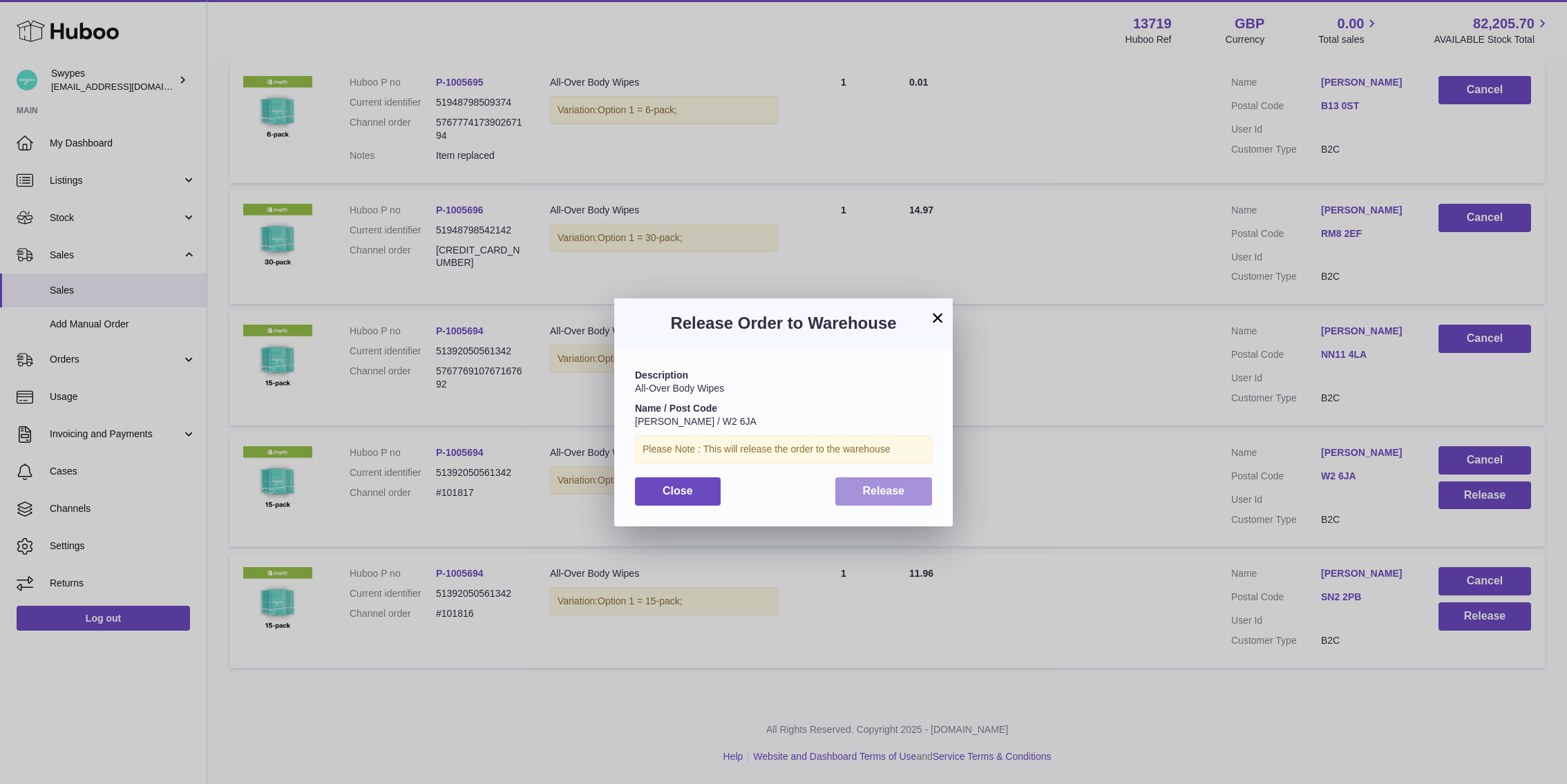
click at [885, 492] on span "Release" at bounding box center [885, 490] width 42 height 12
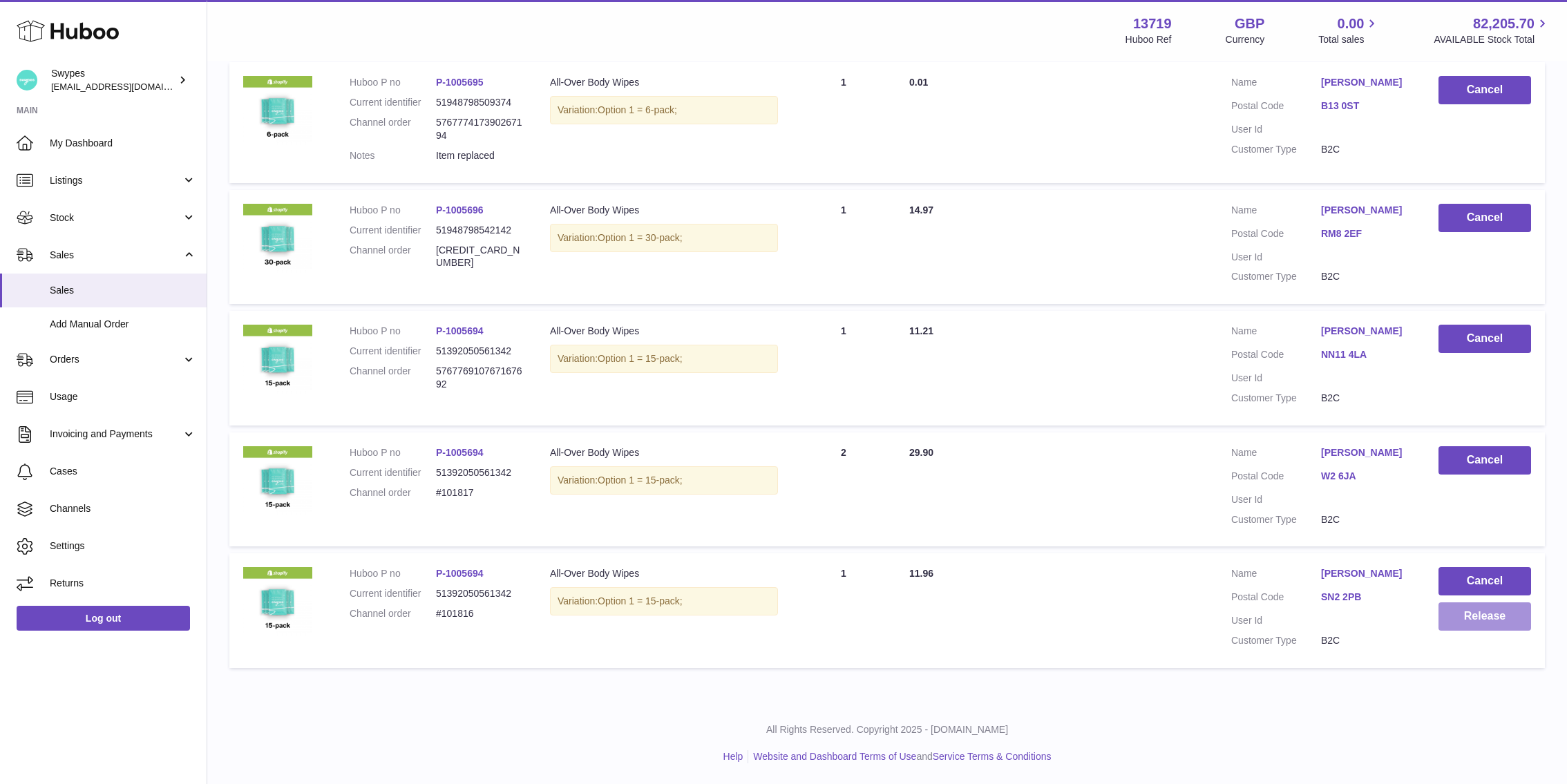
click at [1466, 615] on button "Release" at bounding box center [1484, 616] width 93 height 28
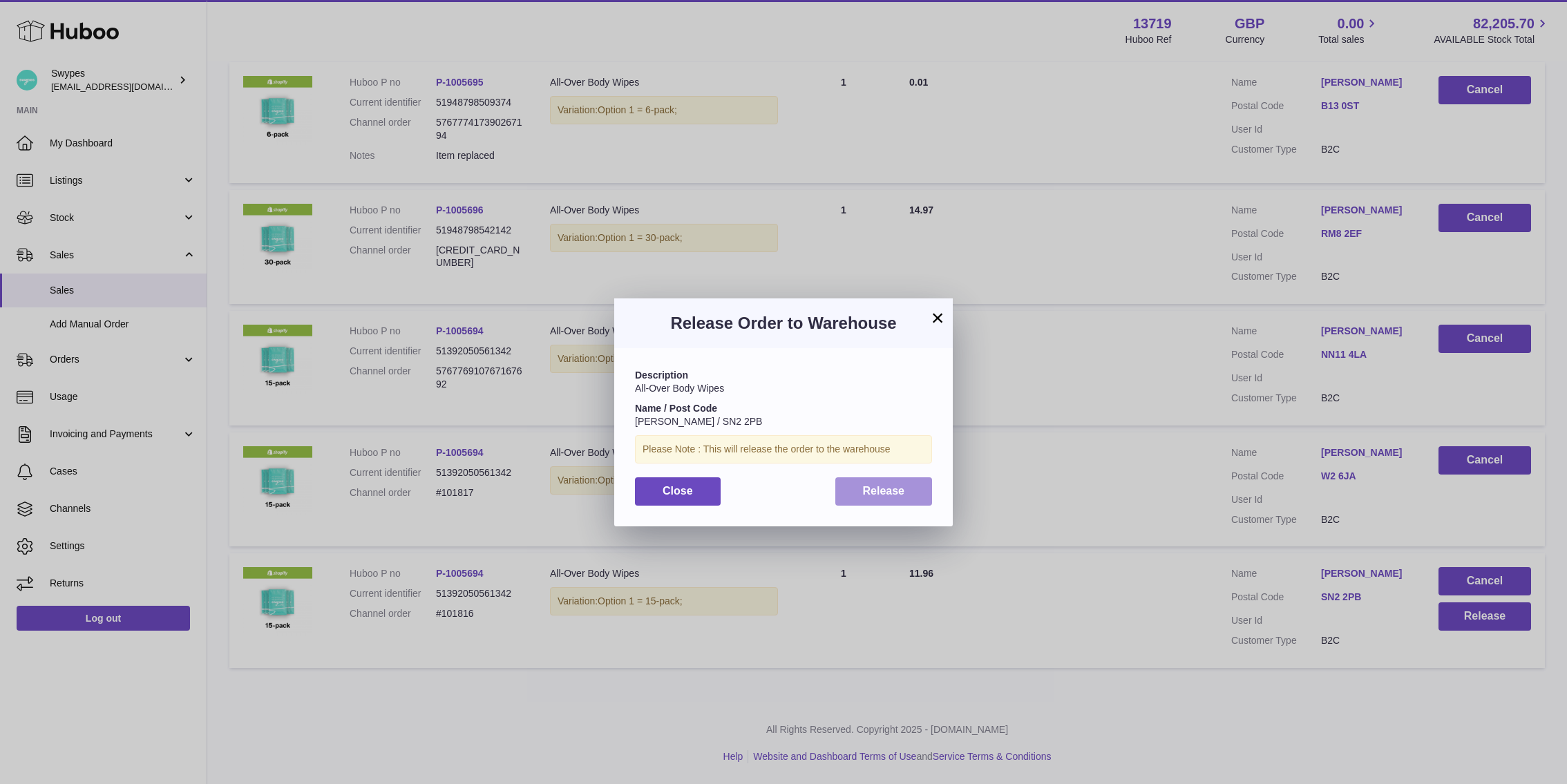
click at [881, 500] on button "Release" at bounding box center [885, 491] width 97 height 28
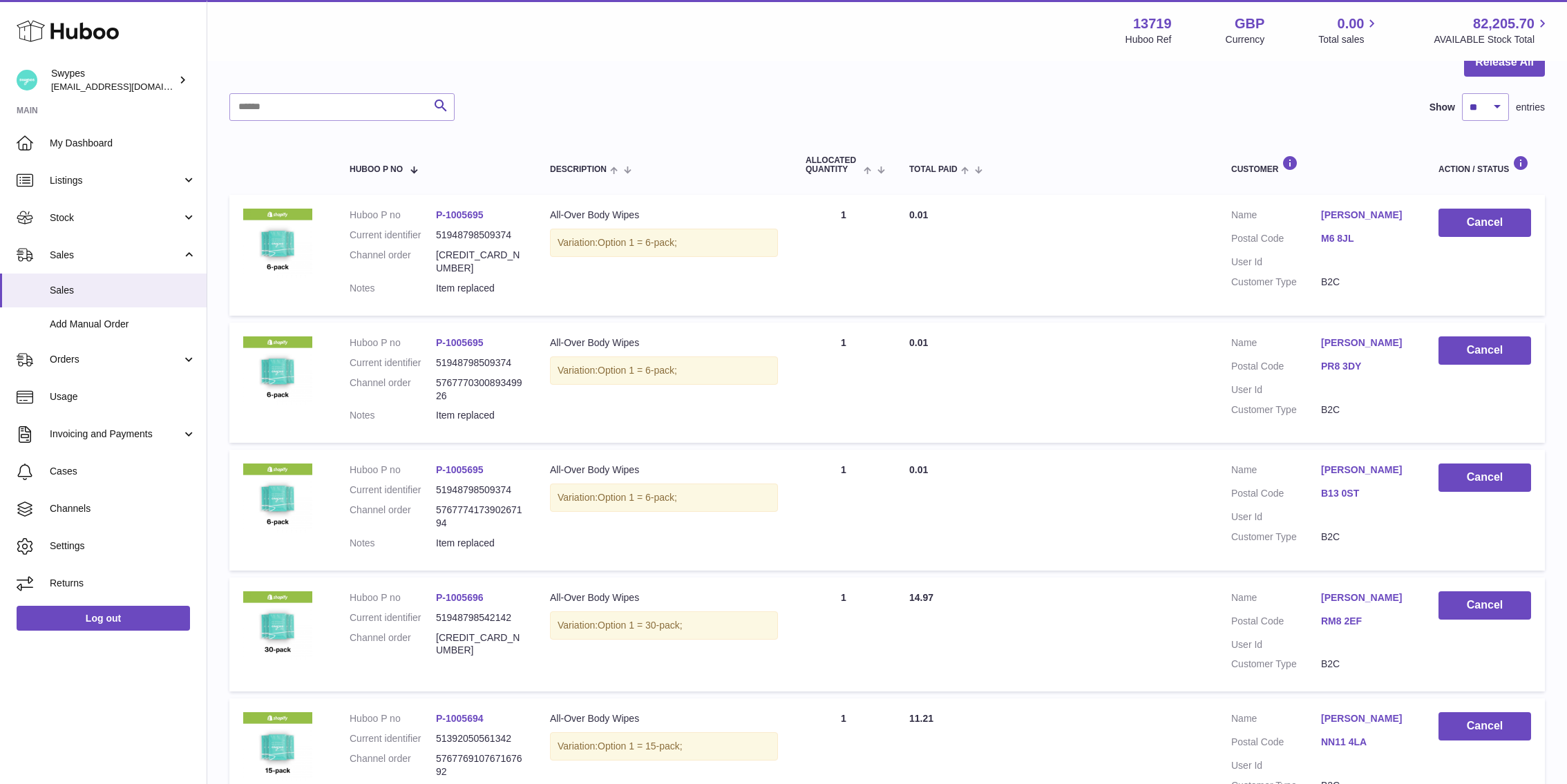
scroll to position [0, 0]
